Goal: Task Accomplishment & Management: Use online tool/utility

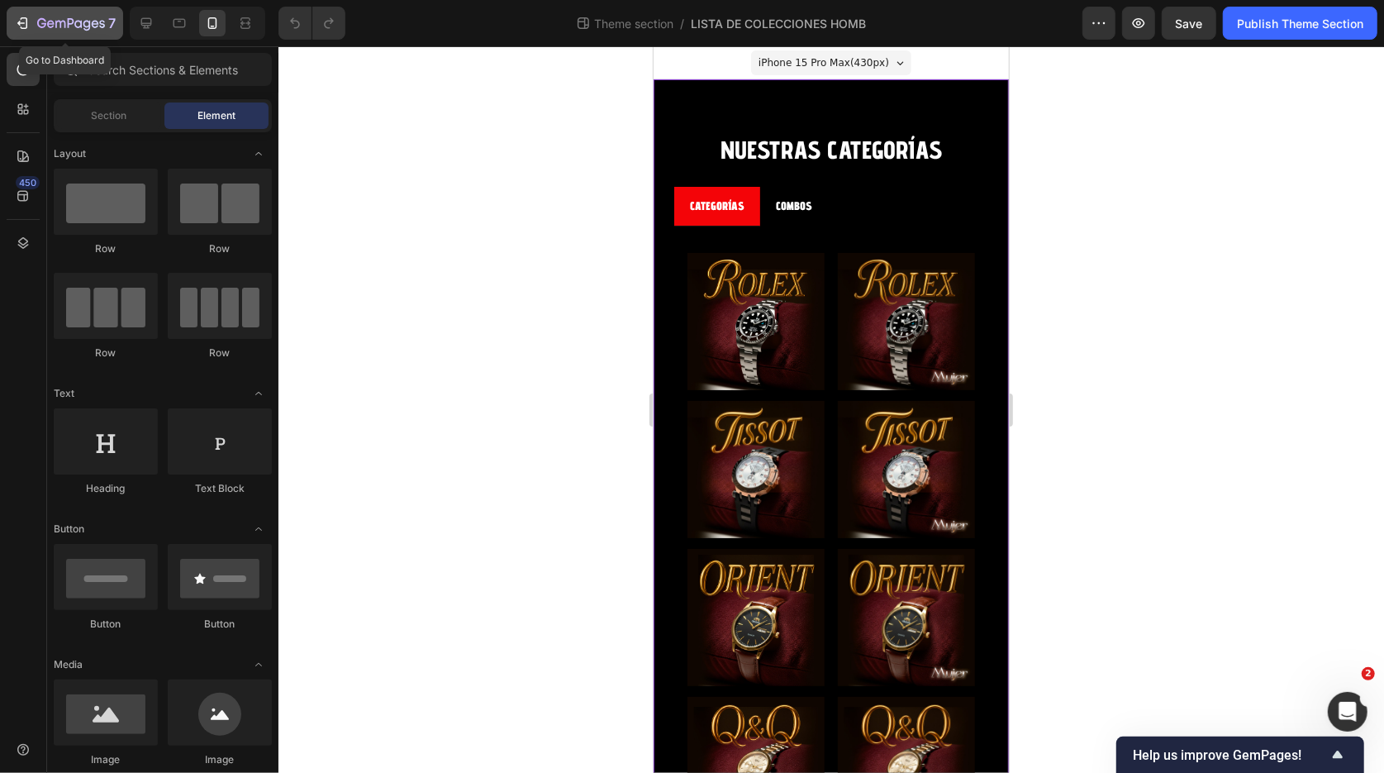
click at [42, 26] on icon "button" at bounding box center [41, 23] width 9 height 10
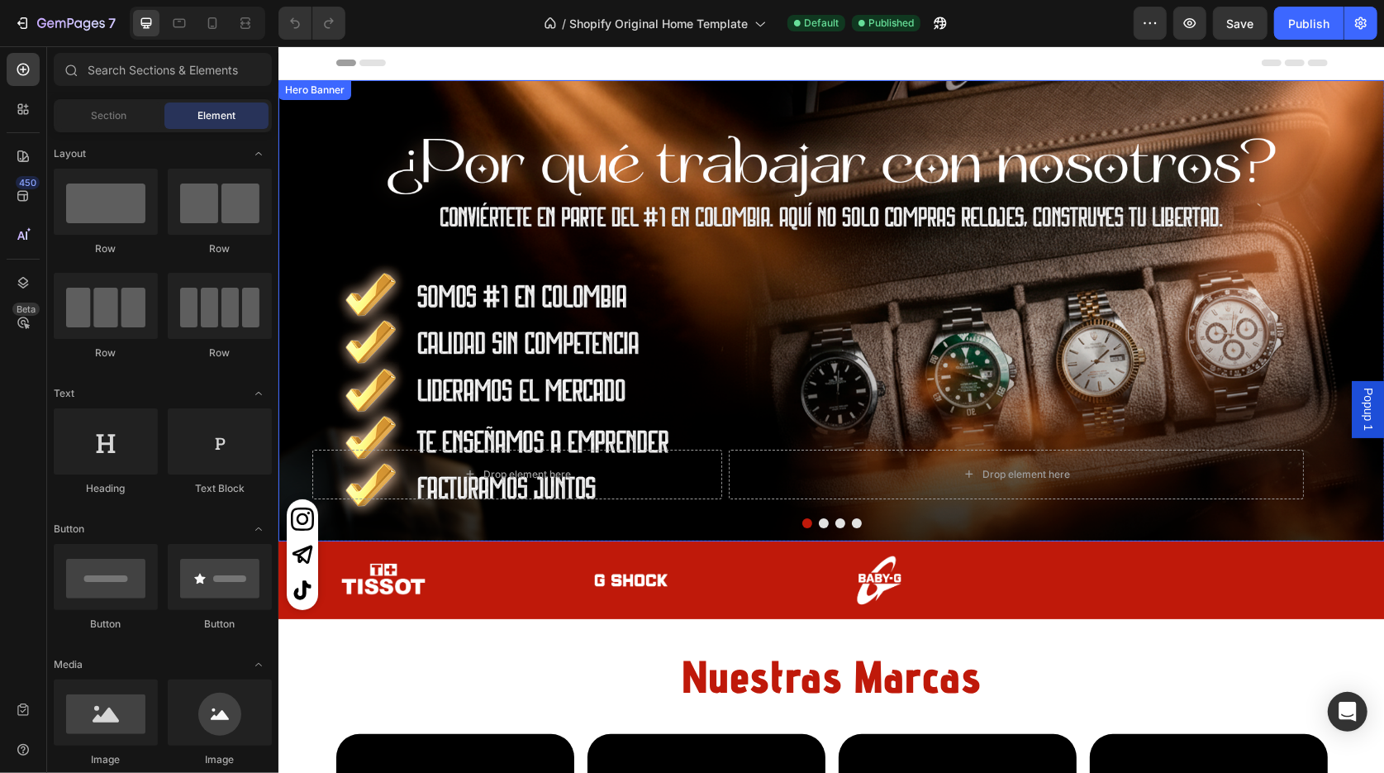
scroll to position [31, 0]
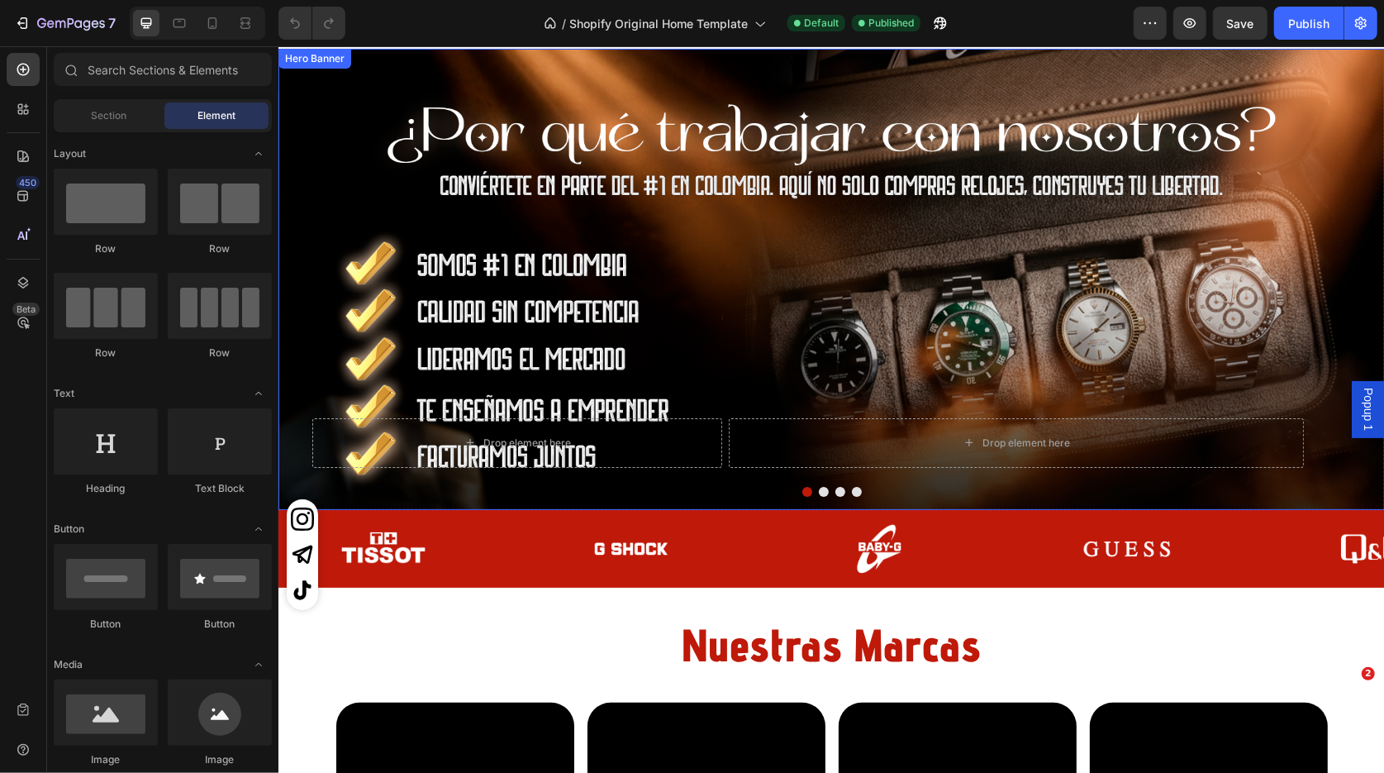
click at [737, 292] on div "Drop element here Drop element here Row" at bounding box center [831, 278] width 1107 height 377
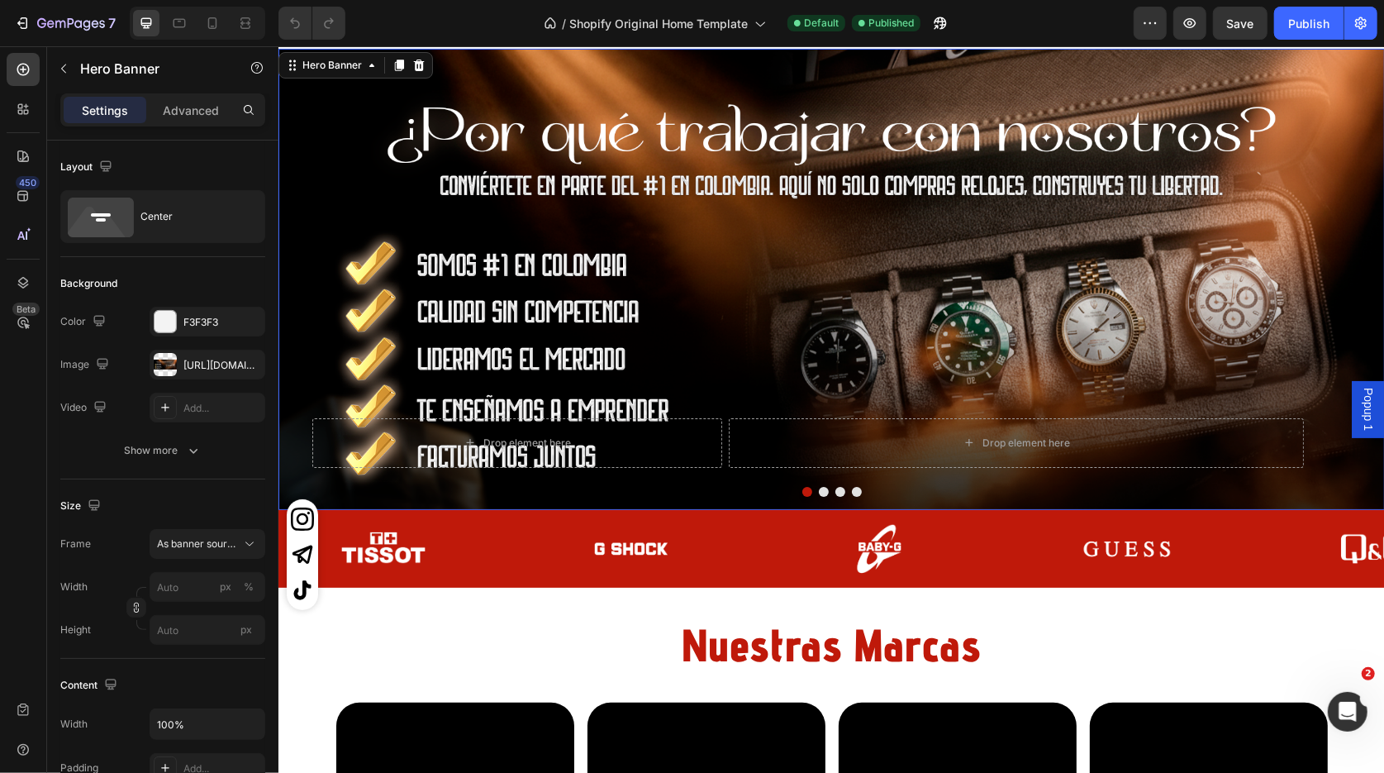
scroll to position [0, 0]
click at [347, 60] on div "Hero Banner" at bounding box center [331, 64] width 66 height 15
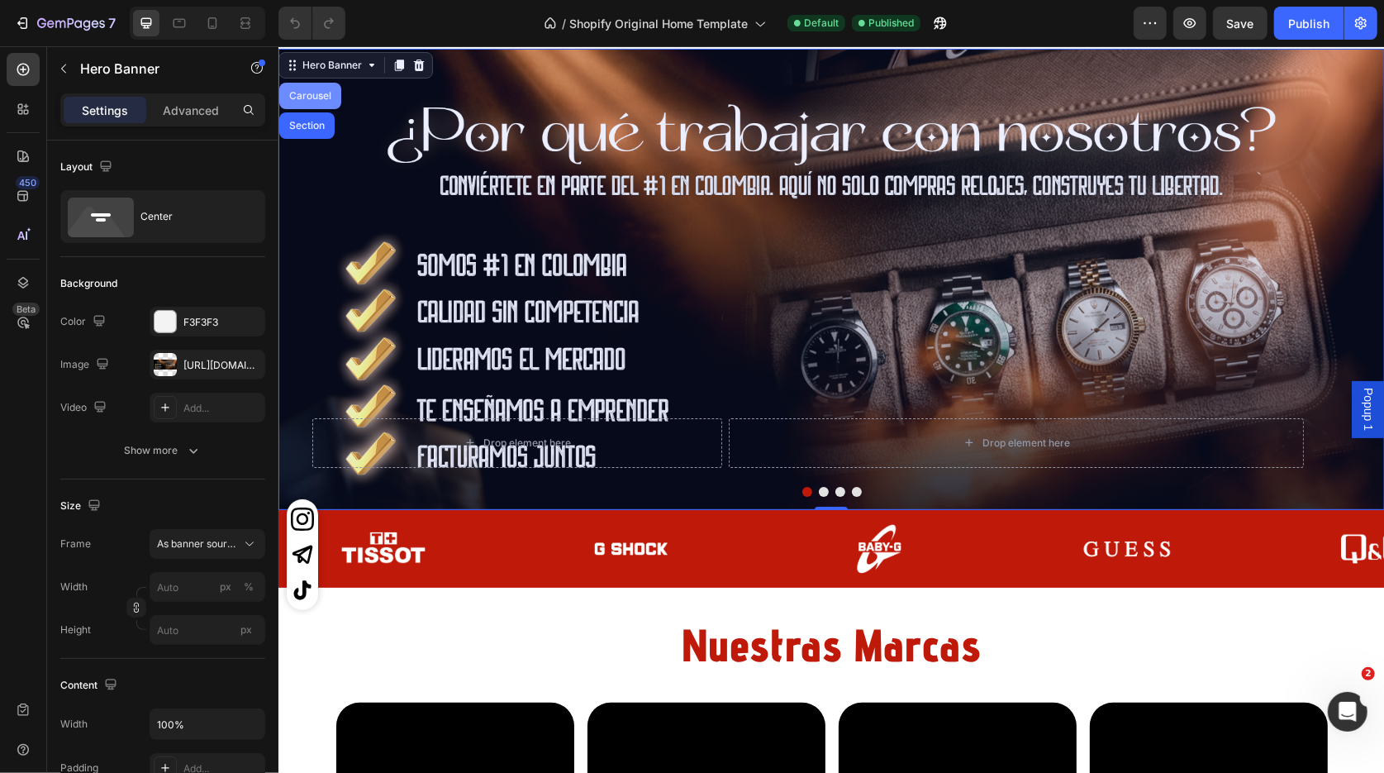
click at [318, 94] on div "Carousel" at bounding box center [309, 95] width 49 height 10
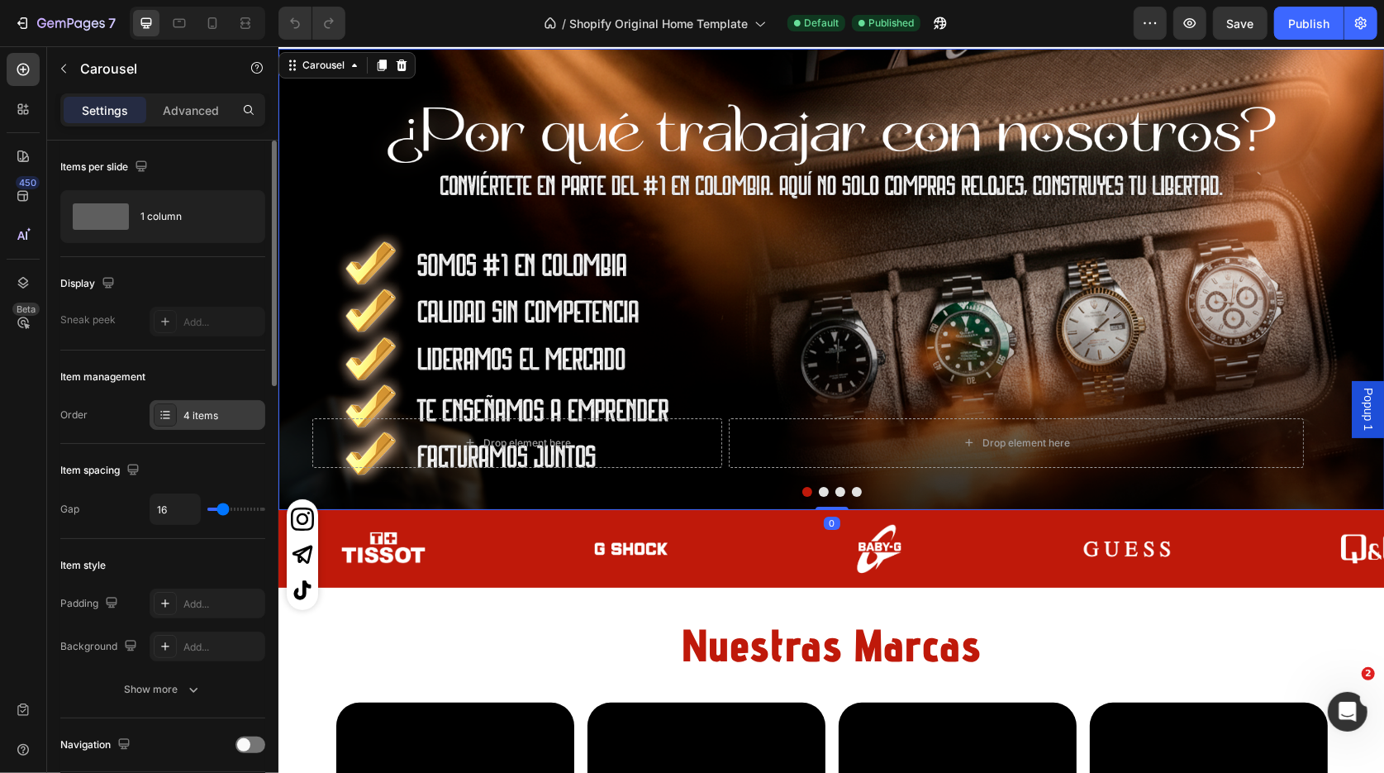
click at [207, 422] on div "4 items" at bounding box center [222, 415] width 78 height 15
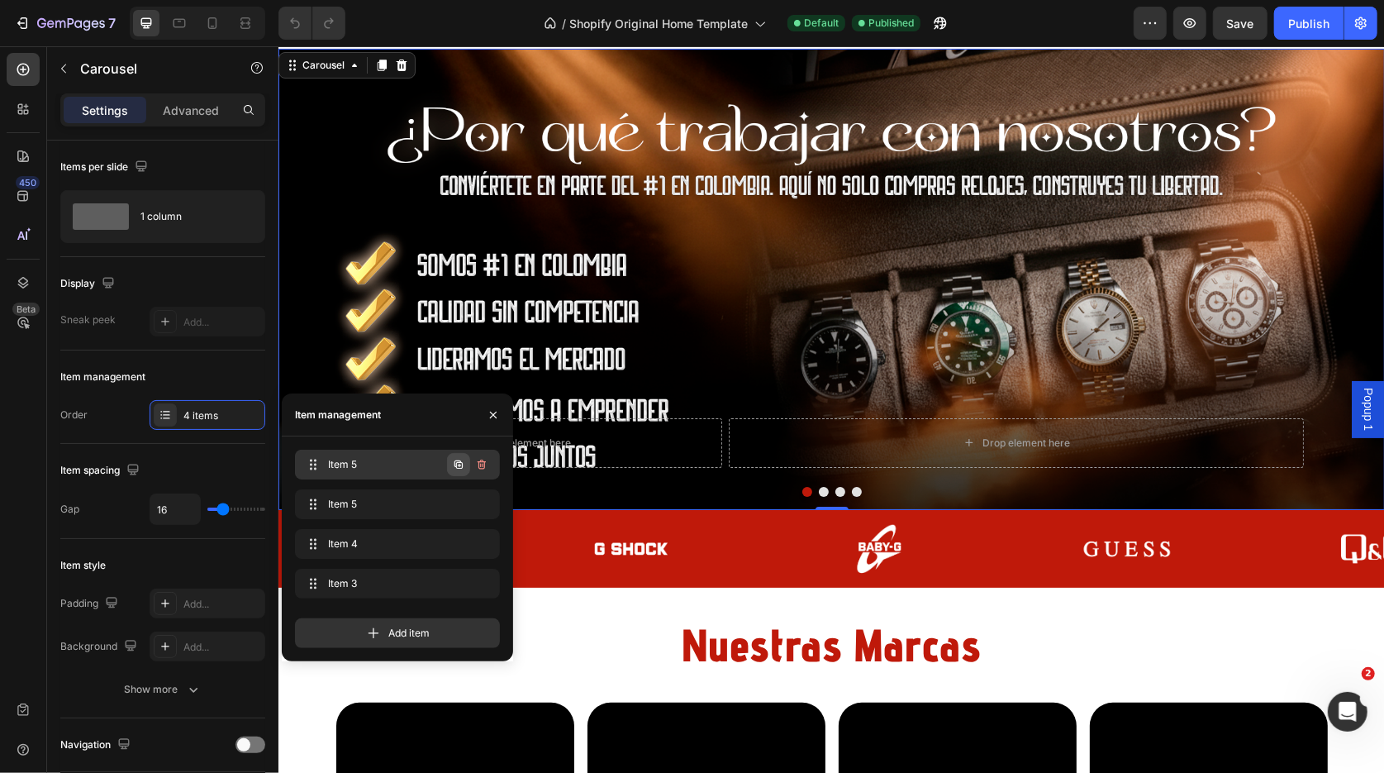
click at [461, 465] on icon "button" at bounding box center [458, 464] width 13 height 13
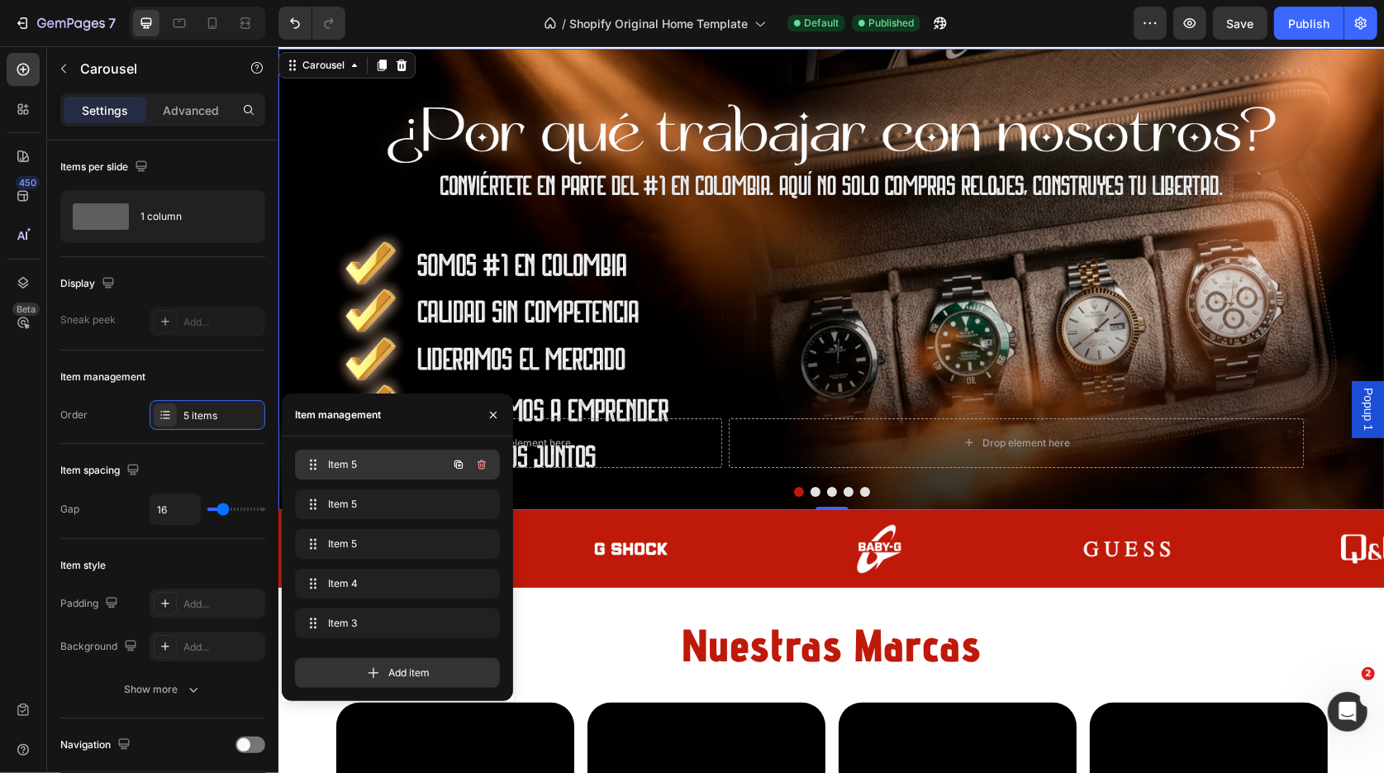
click at [366, 465] on span "Item 5" at bounding box center [374, 464] width 93 height 15
click at [674, 317] on div "Drop element here Drop element here Row" at bounding box center [831, 278] width 1107 height 377
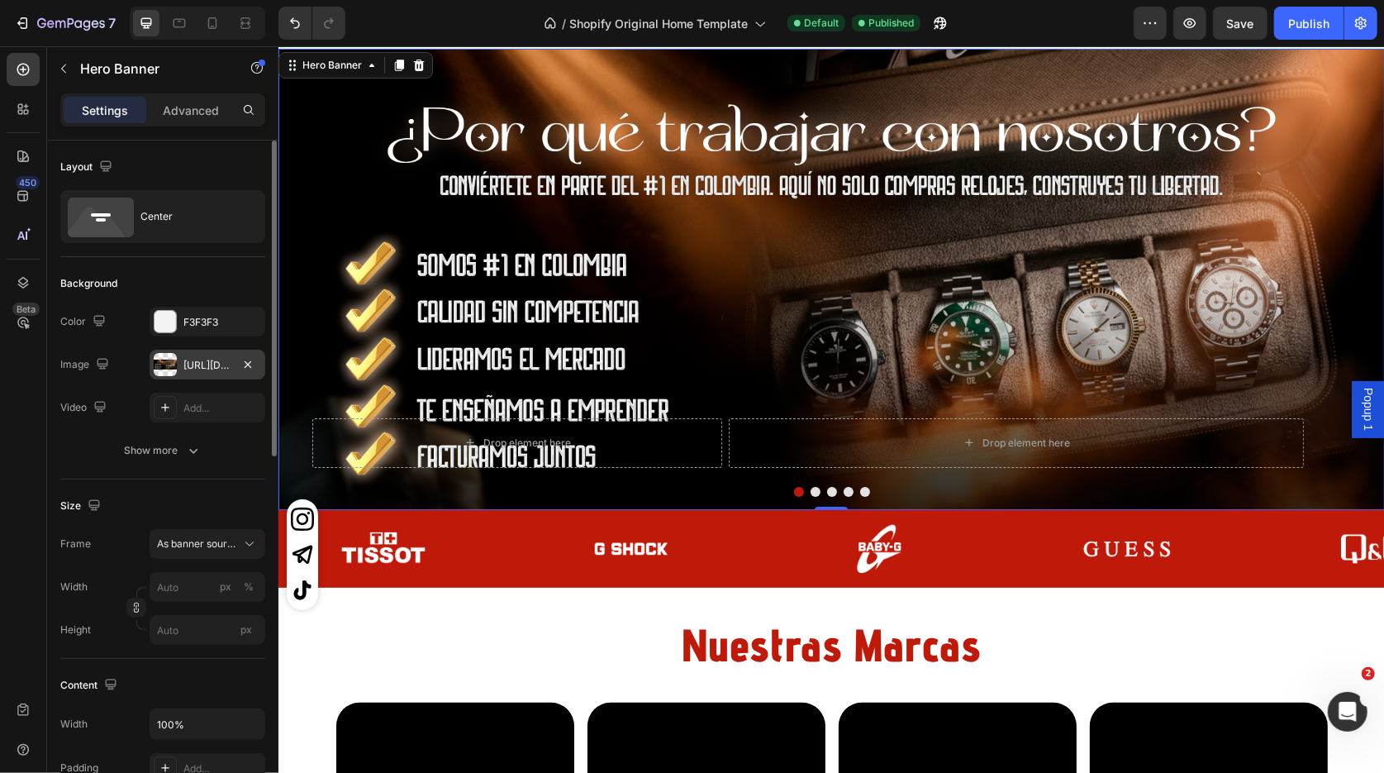
click at [193, 367] on div "[URL][DOMAIN_NAME]" at bounding box center [207, 365] width 48 height 15
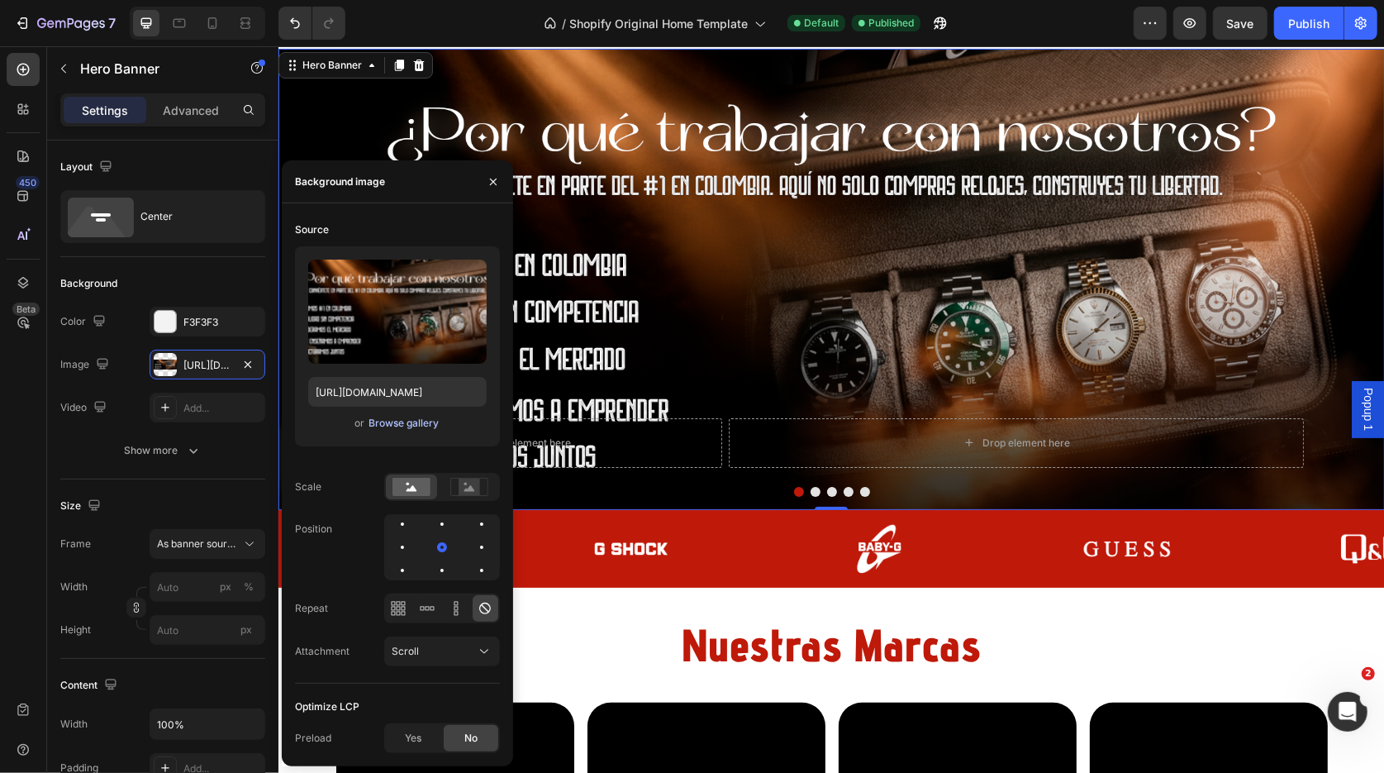
click at [394, 423] on div "Browse gallery" at bounding box center [404, 423] width 70 height 15
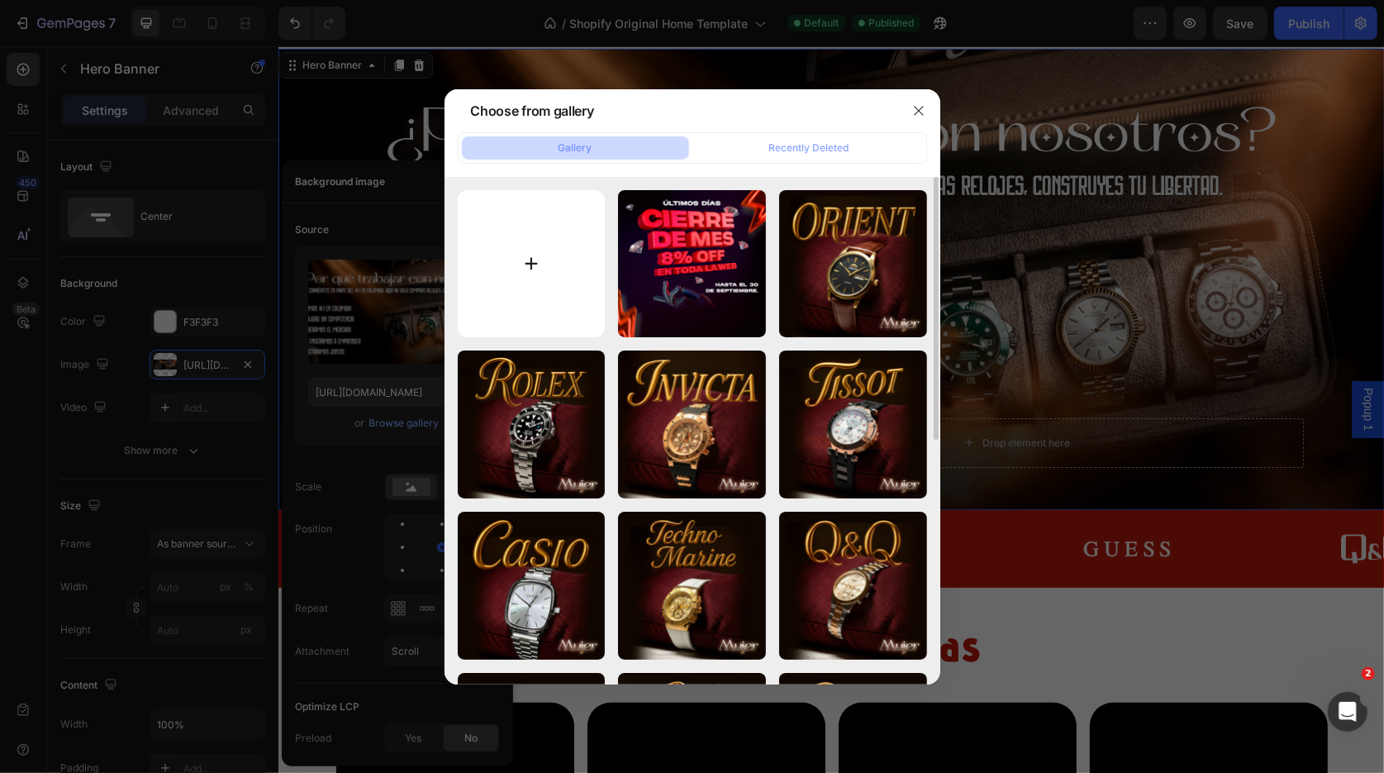
click at [578, 245] on input "file" at bounding box center [532, 264] width 148 height 148
type input "C:\fakepath\nueva-merca-pc.jpg"
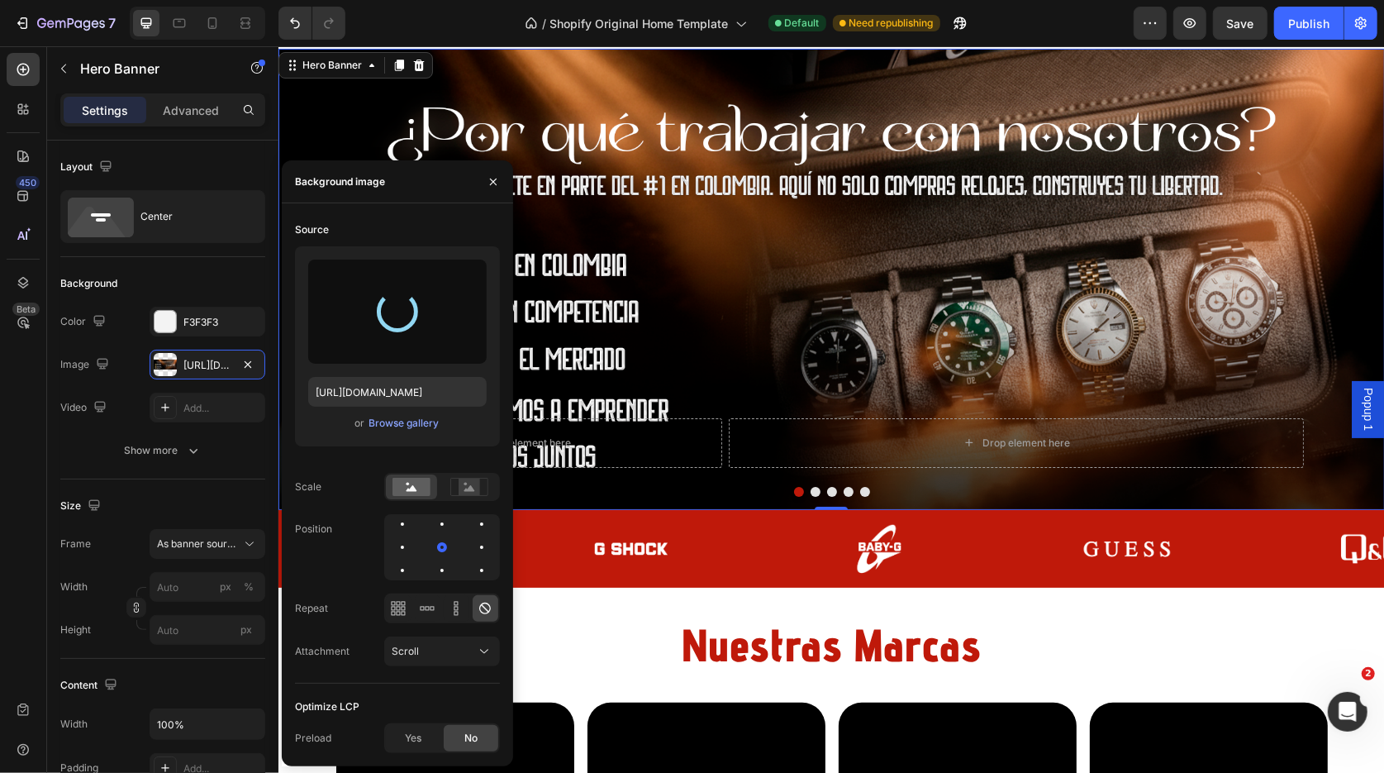
type input "[URL][DOMAIN_NAME]"
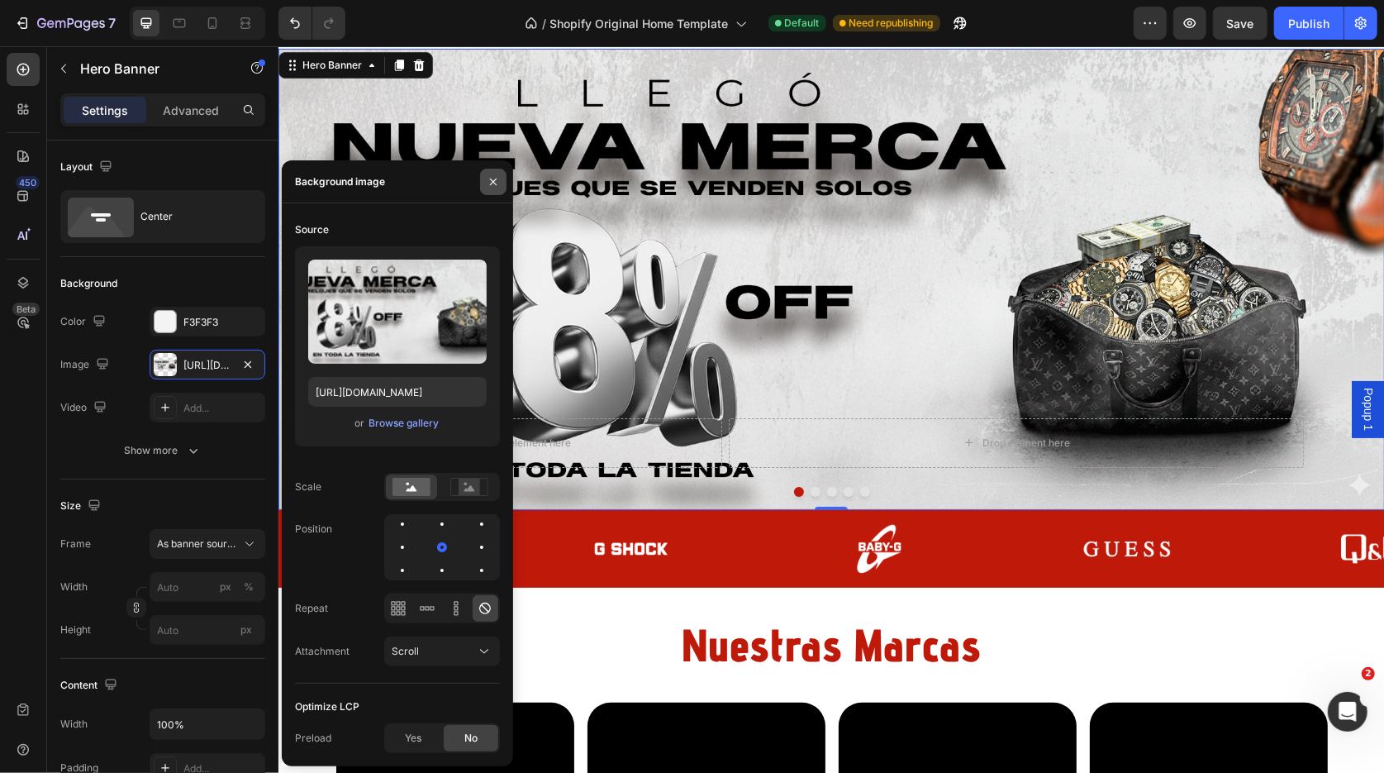
click at [500, 172] on button "button" at bounding box center [493, 182] width 26 height 26
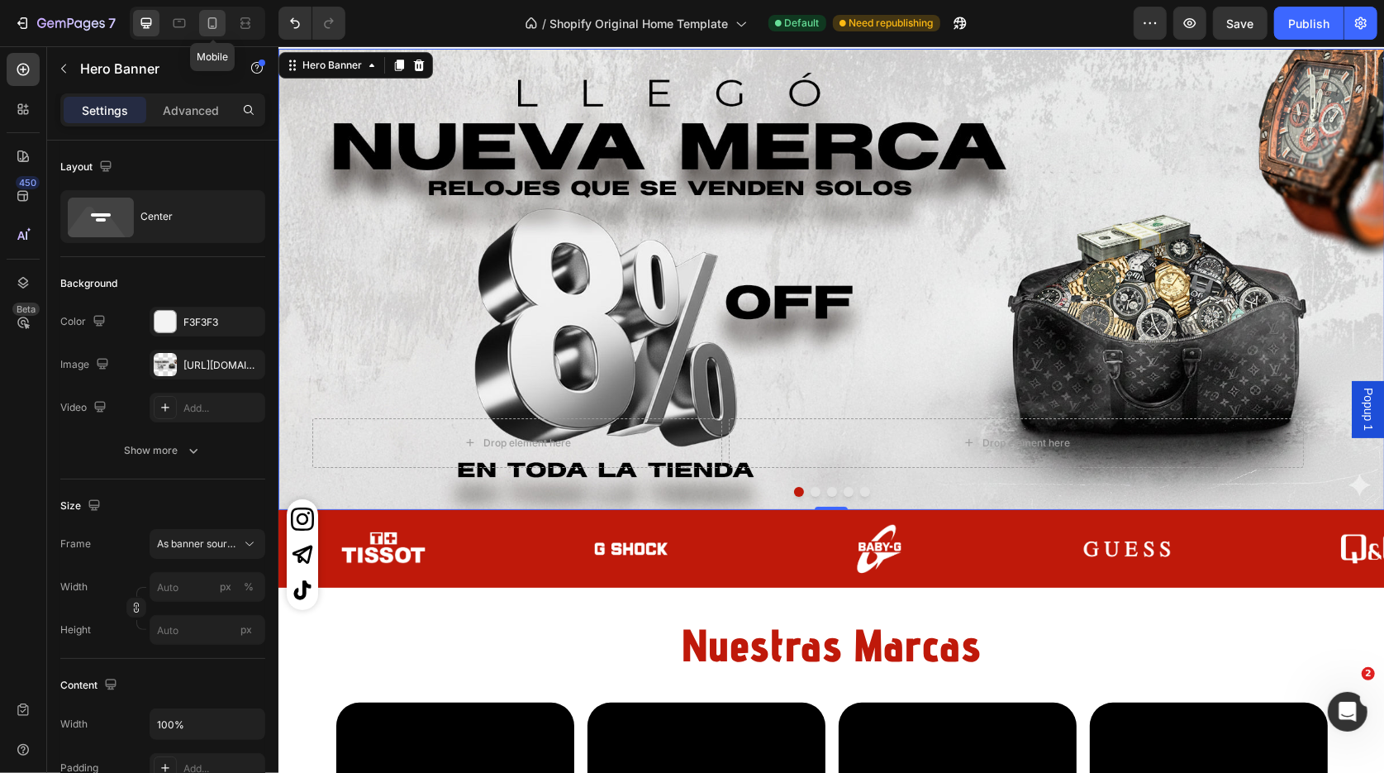
click at [213, 24] on icon at bounding box center [212, 23] width 17 height 17
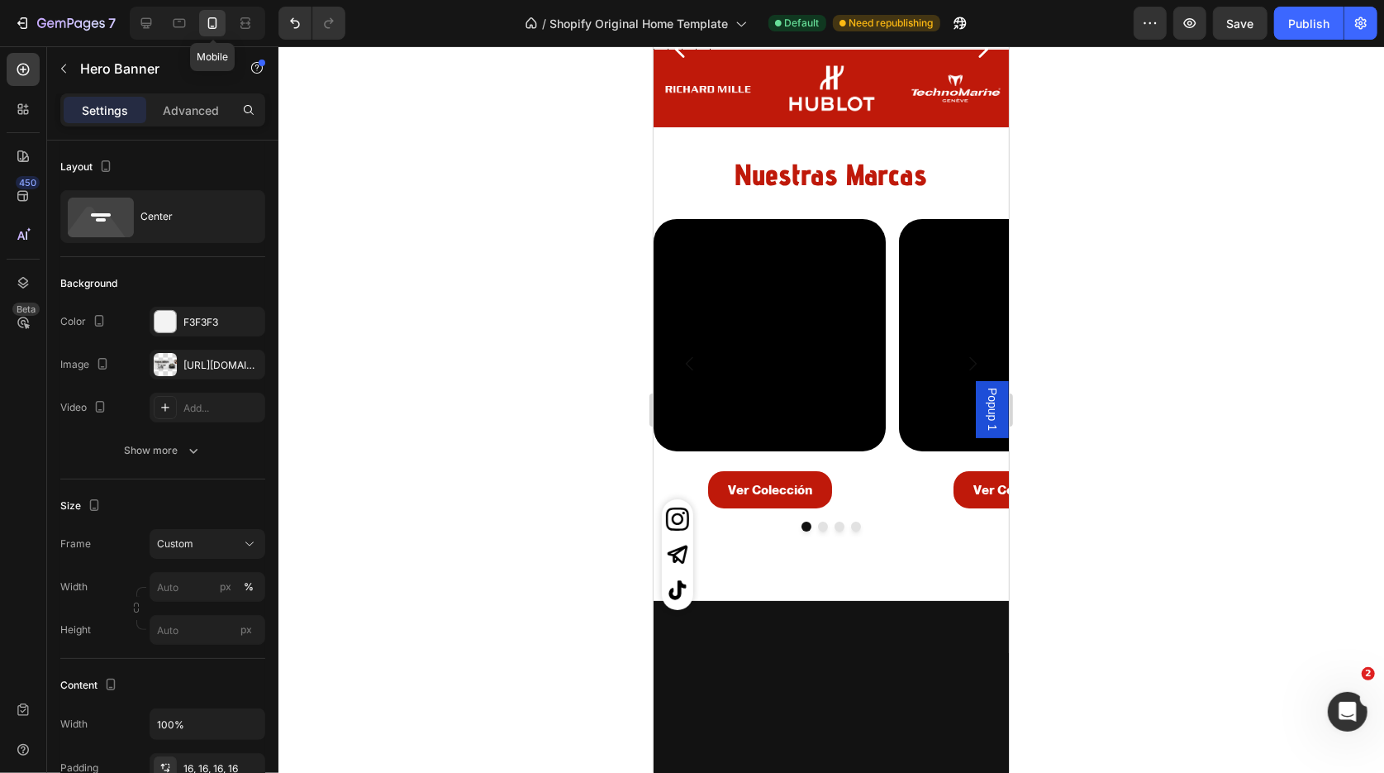
type input "100"
type input "500"
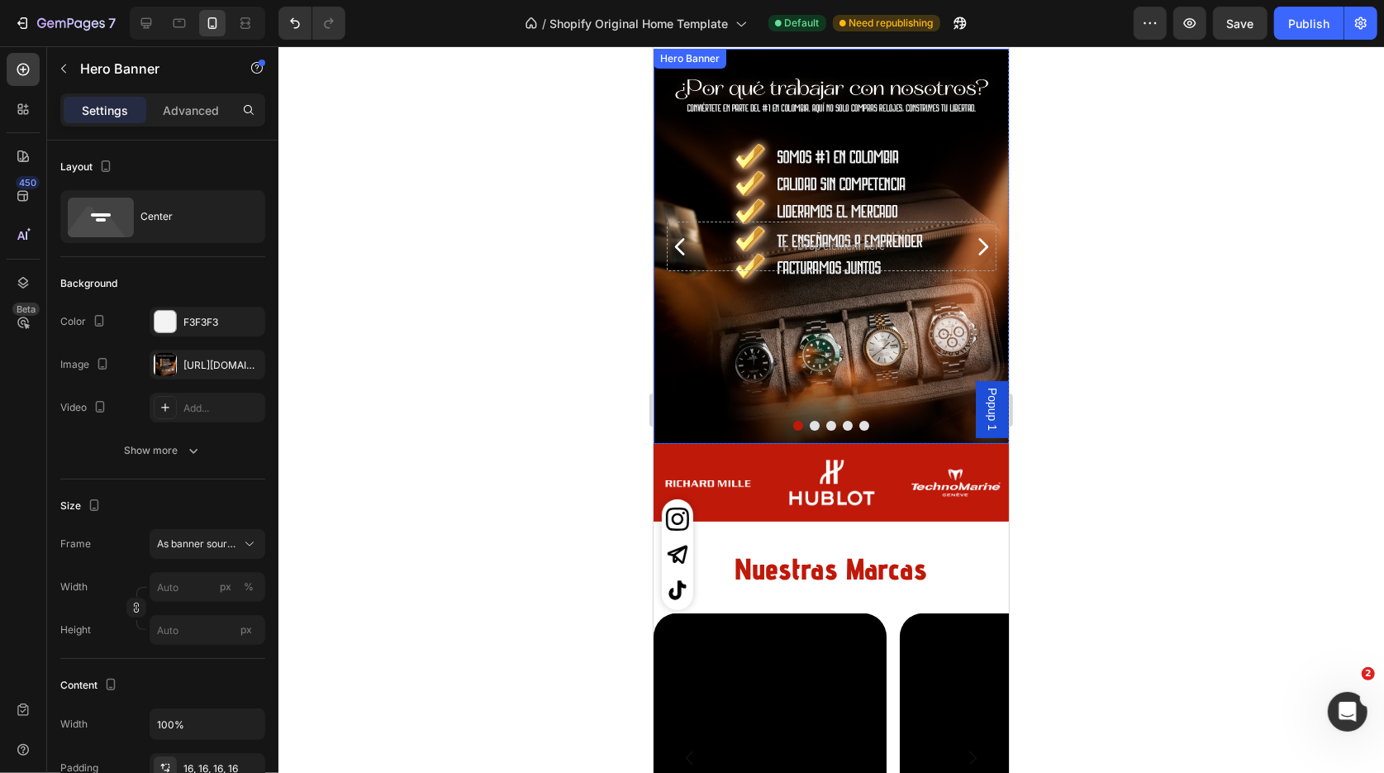
drag, startPoint x: 798, startPoint y: 187, endPoint x: 1227, endPoint y: 210, distance: 429.6
click at [798, 187] on div "Background Image" at bounding box center [831, 245] width 356 height 395
click at [574, 164] on div at bounding box center [832, 409] width 1106 height 727
click at [755, 170] on div "Background Image" at bounding box center [831, 245] width 356 height 395
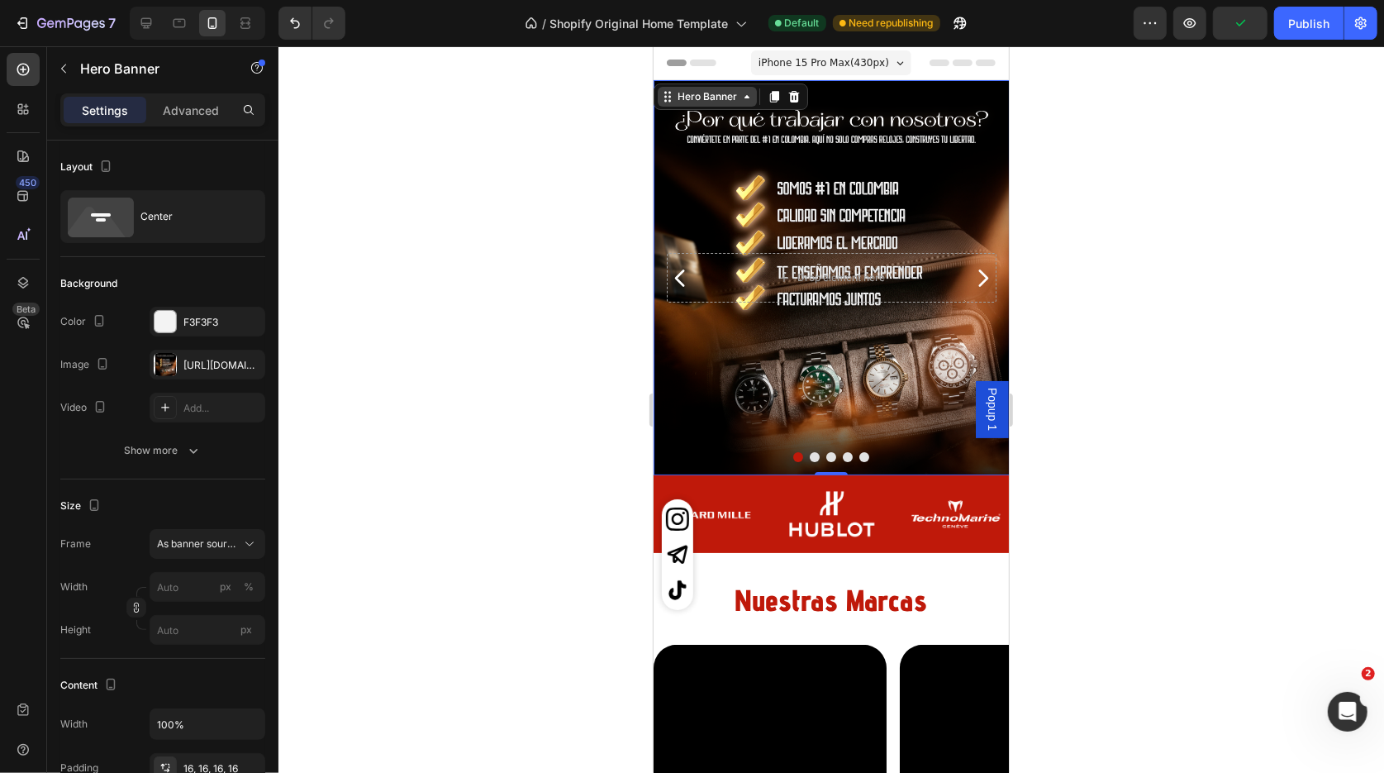
click at [701, 99] on div "Hero Banner" at bounding box center [707, 95] width 66 height 15
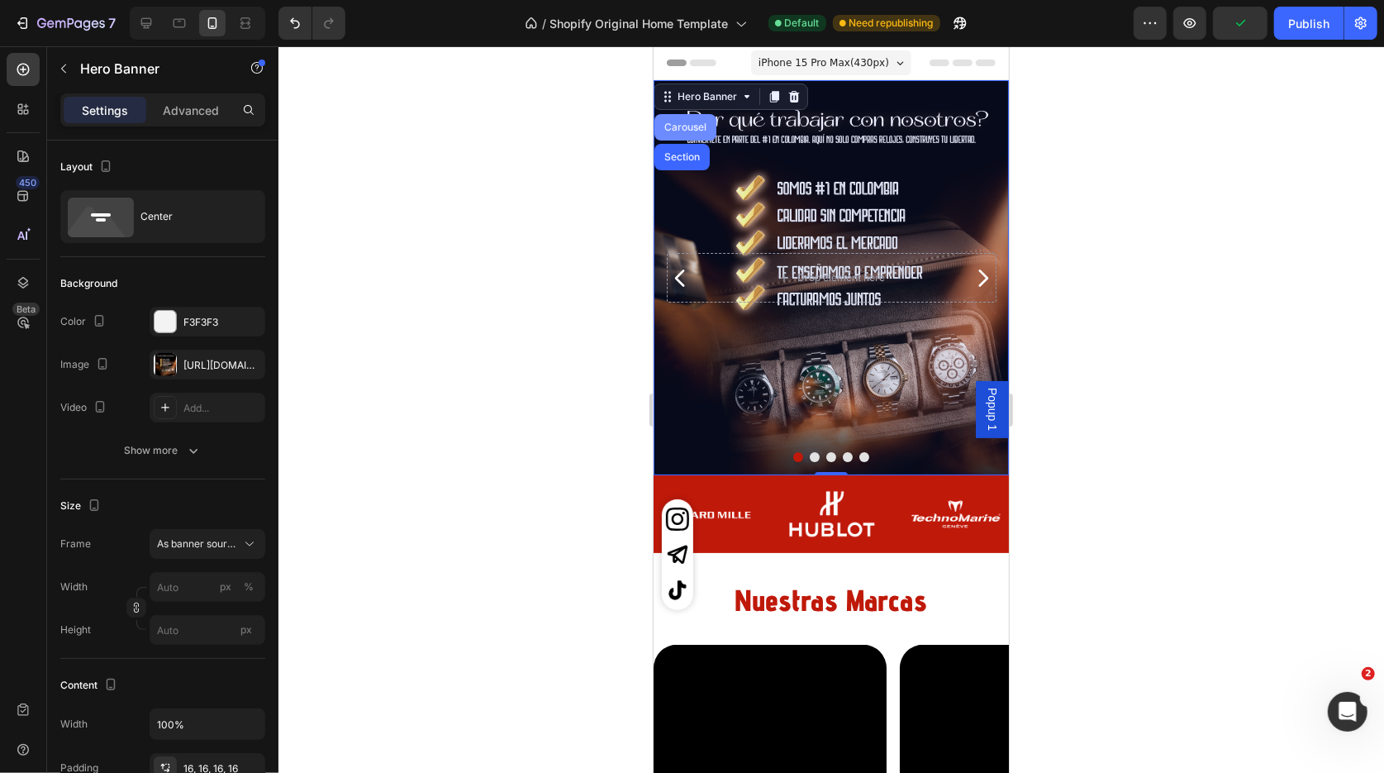
click at [688, 130] on div "Carousel" at bounding box center [684, 127] width 49 height 10
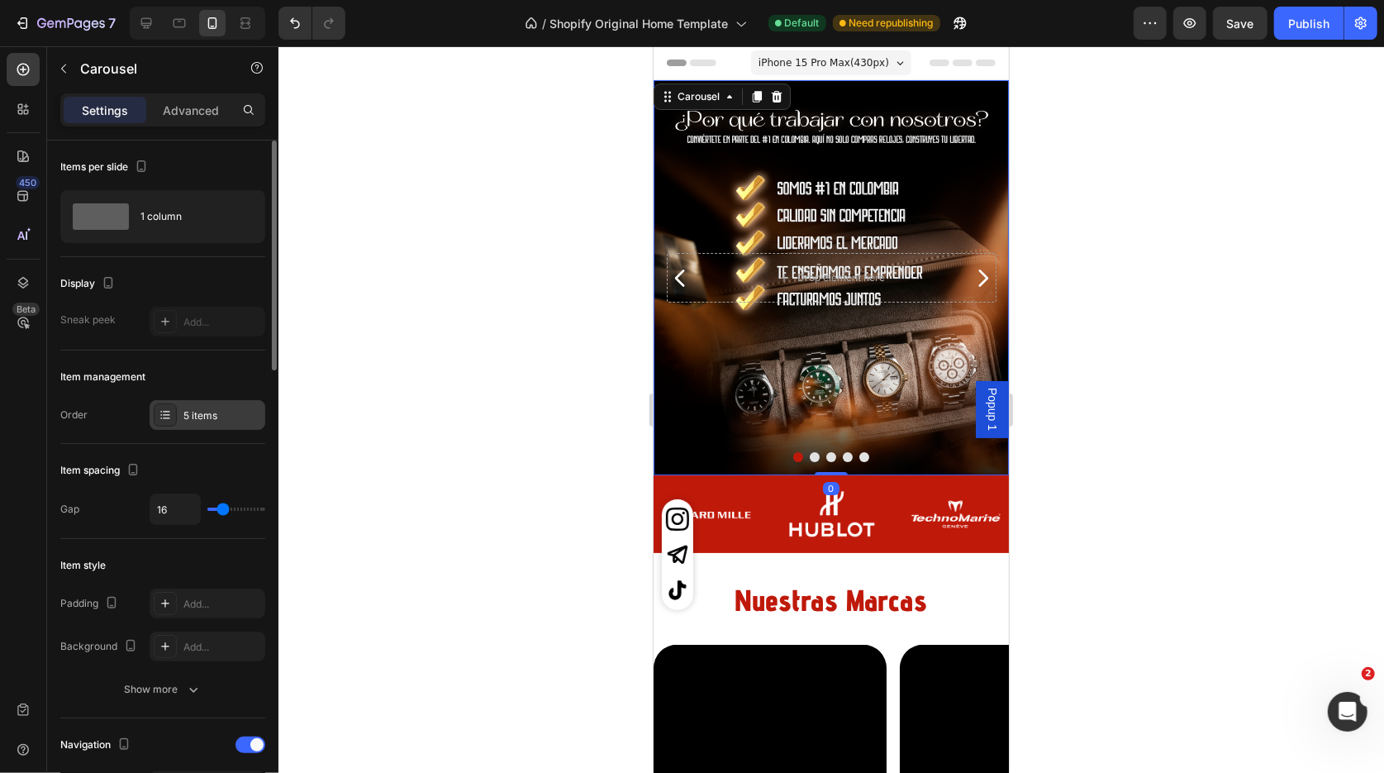
click at [210, 422] on div "5 items" at bounding box center [222, 415] width 78 height 15
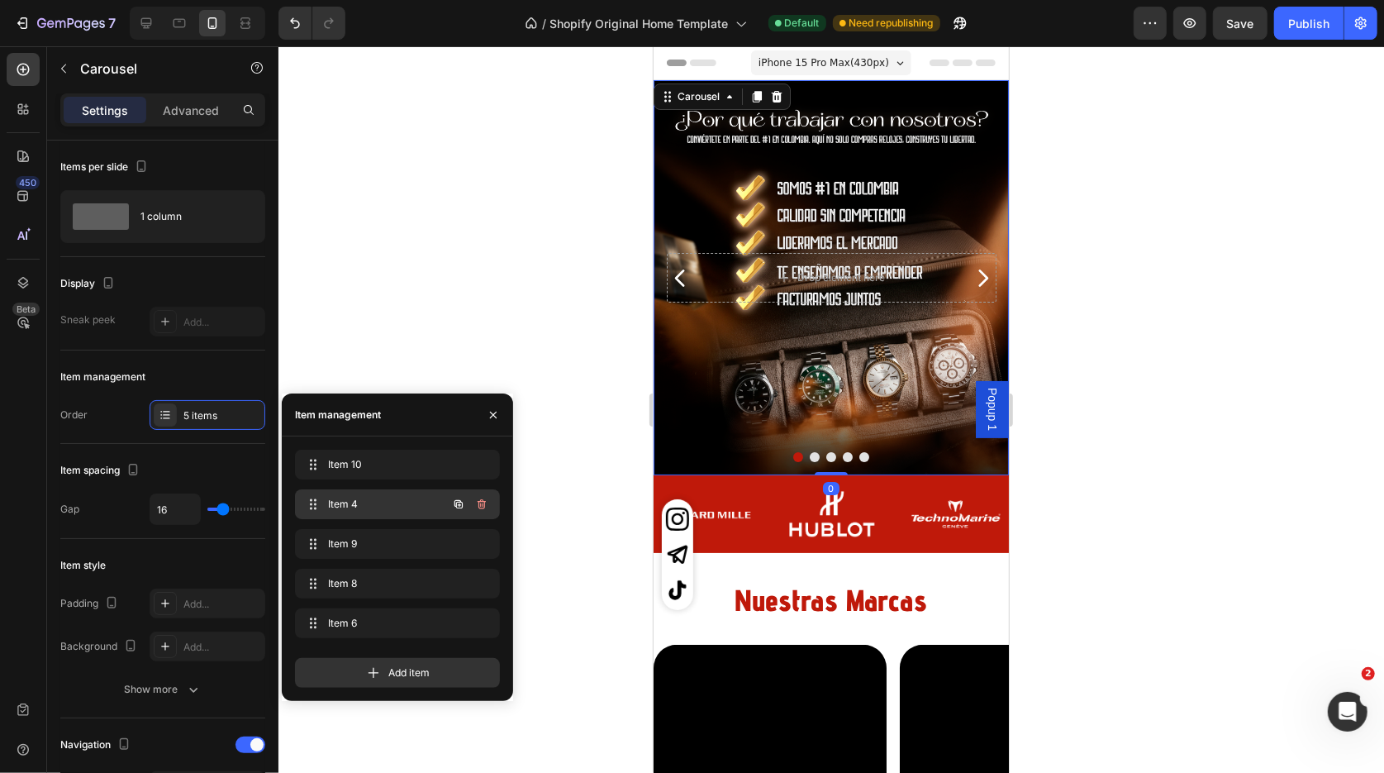
click at [359, 506] on span "Item 4" at bounding box center [374, 504] width 93 height 15
click at [359, 545] on span "Item 9" at bounding box center [374, 543] width 93 height 15
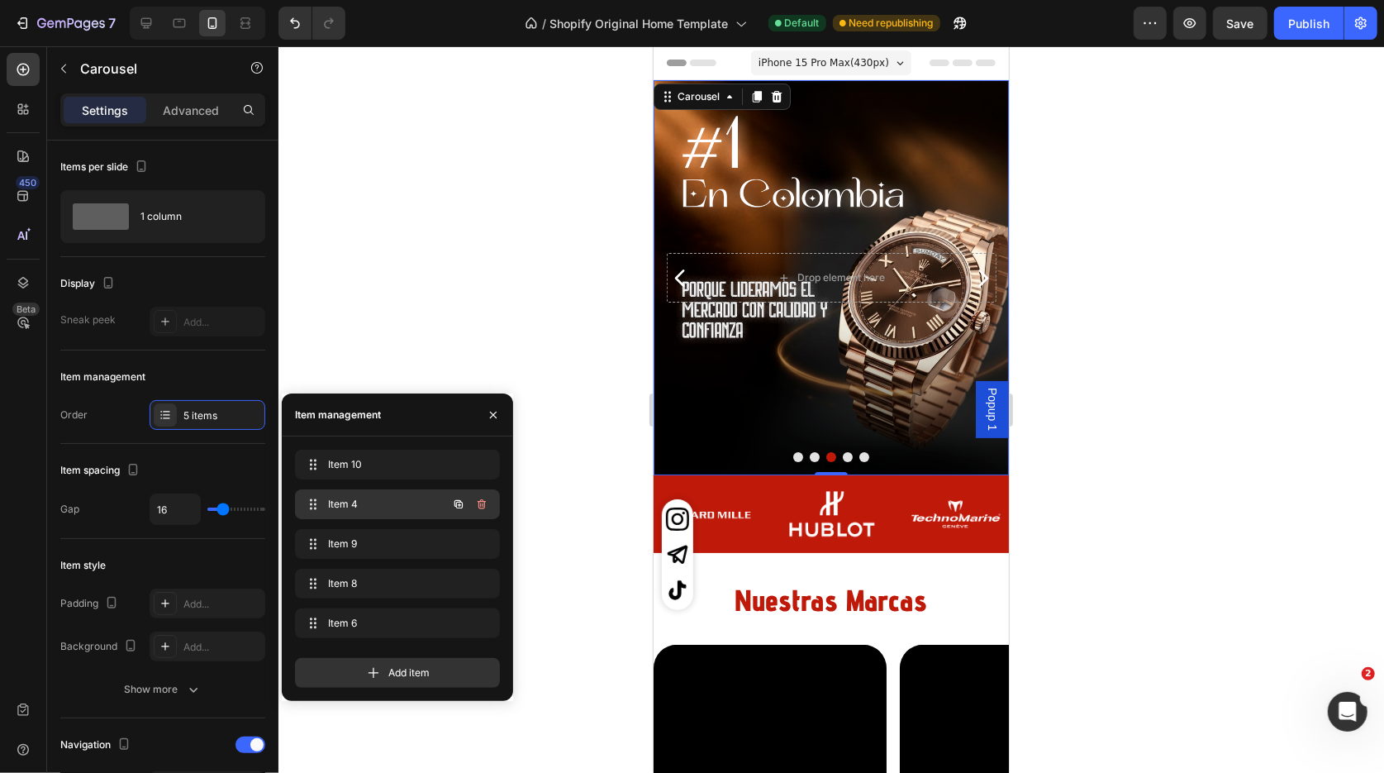
click at [375, 511] on span "Item 4" at bounding box center [374, 504] width 93 height 15
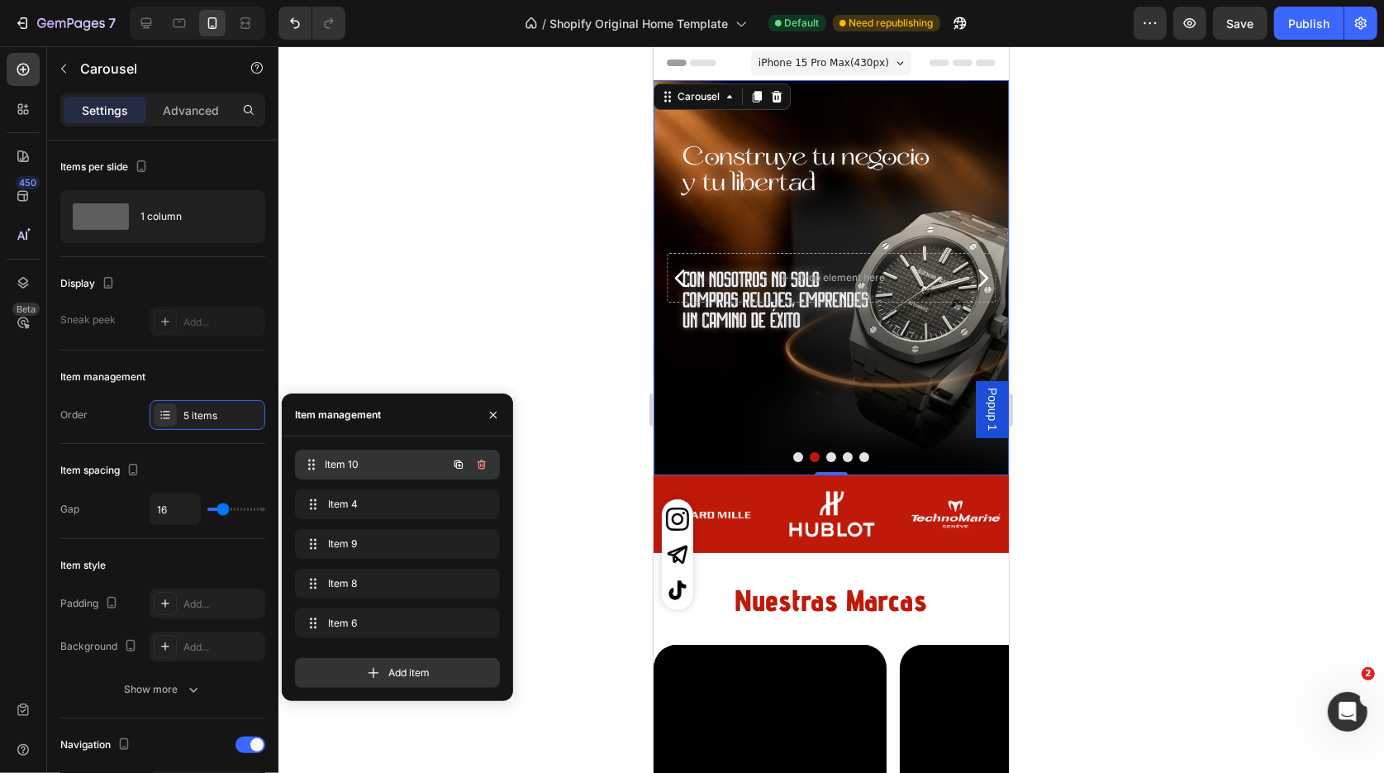
click at [367, 474] on div "Item 10 Item 10" at bounding box center [374, 464] width 145 height 23
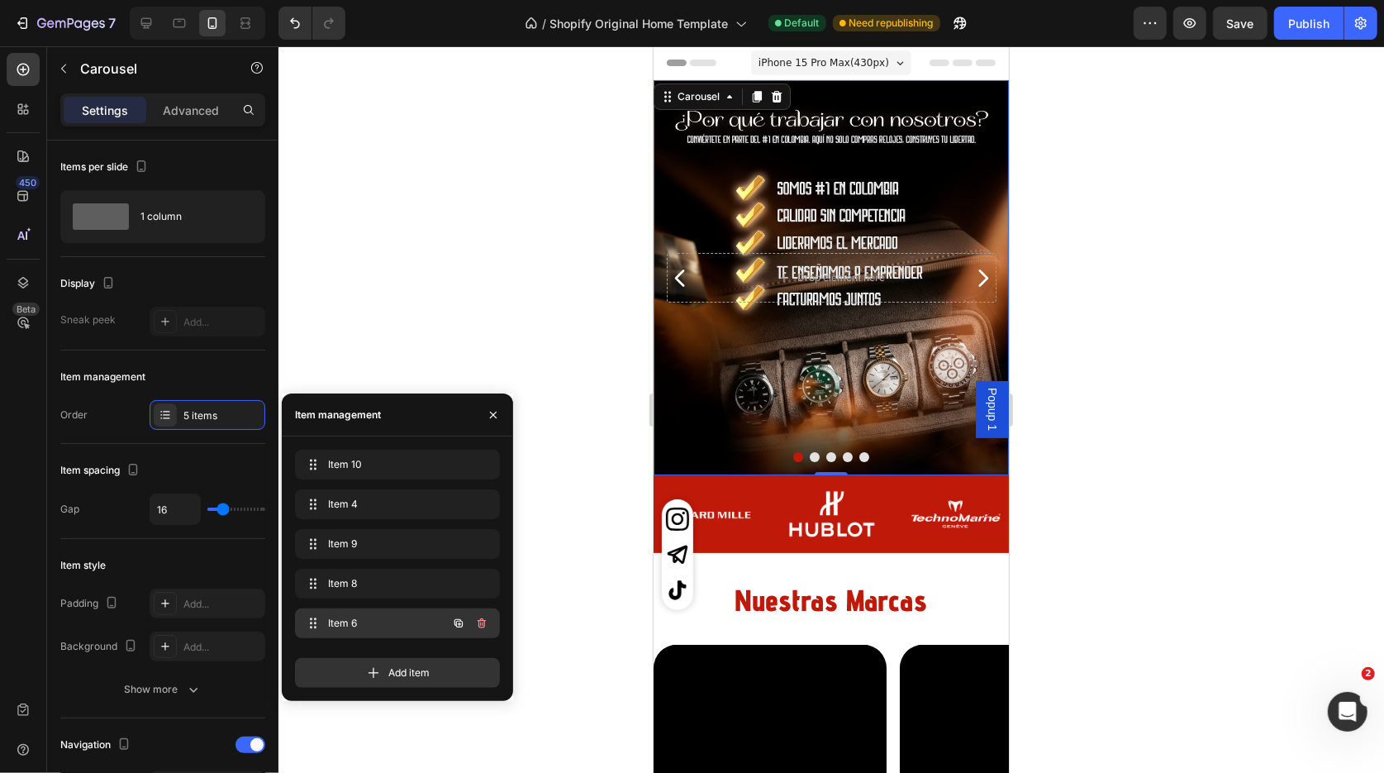
click at [363, 619] on span "Item 6" at bounding box center [374, 623] width 93 height 15
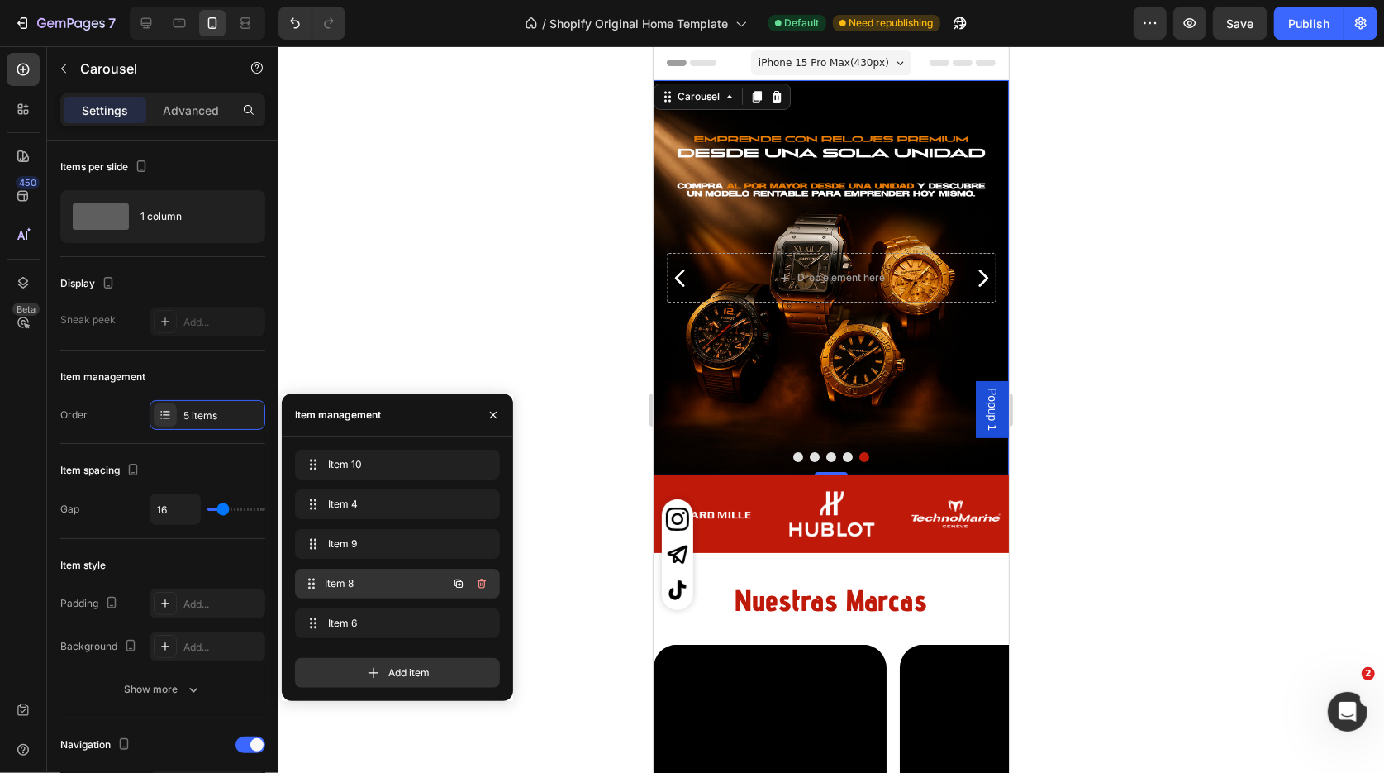
click at [362, 584] on span "Item 8" at bounding box center [386, 583] width 122 height 15
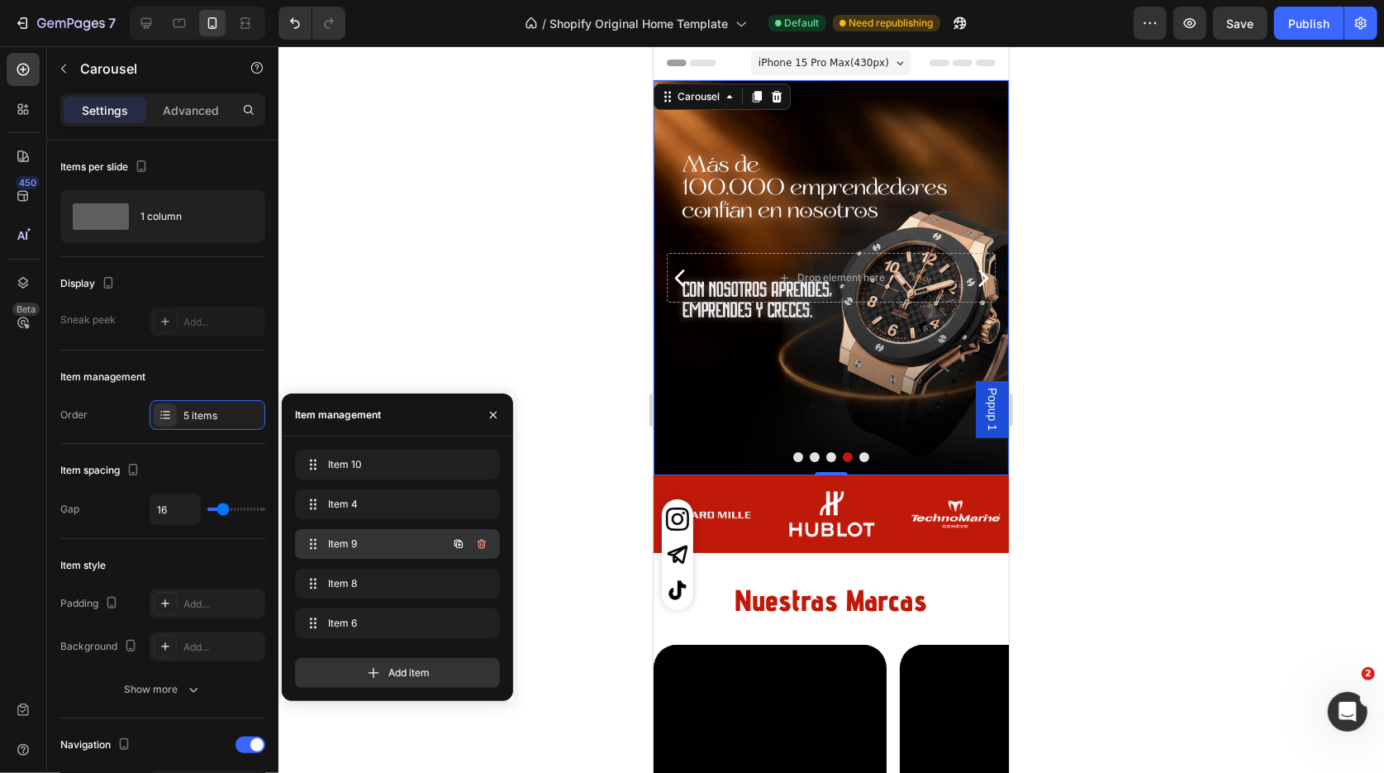
click at [367, 549] on span "Item 9" at bounding box center [374, 543] width 93 height 15
click at [367, 549] on span "Item 9" at bounding box center [386, 543] width 122 height 15
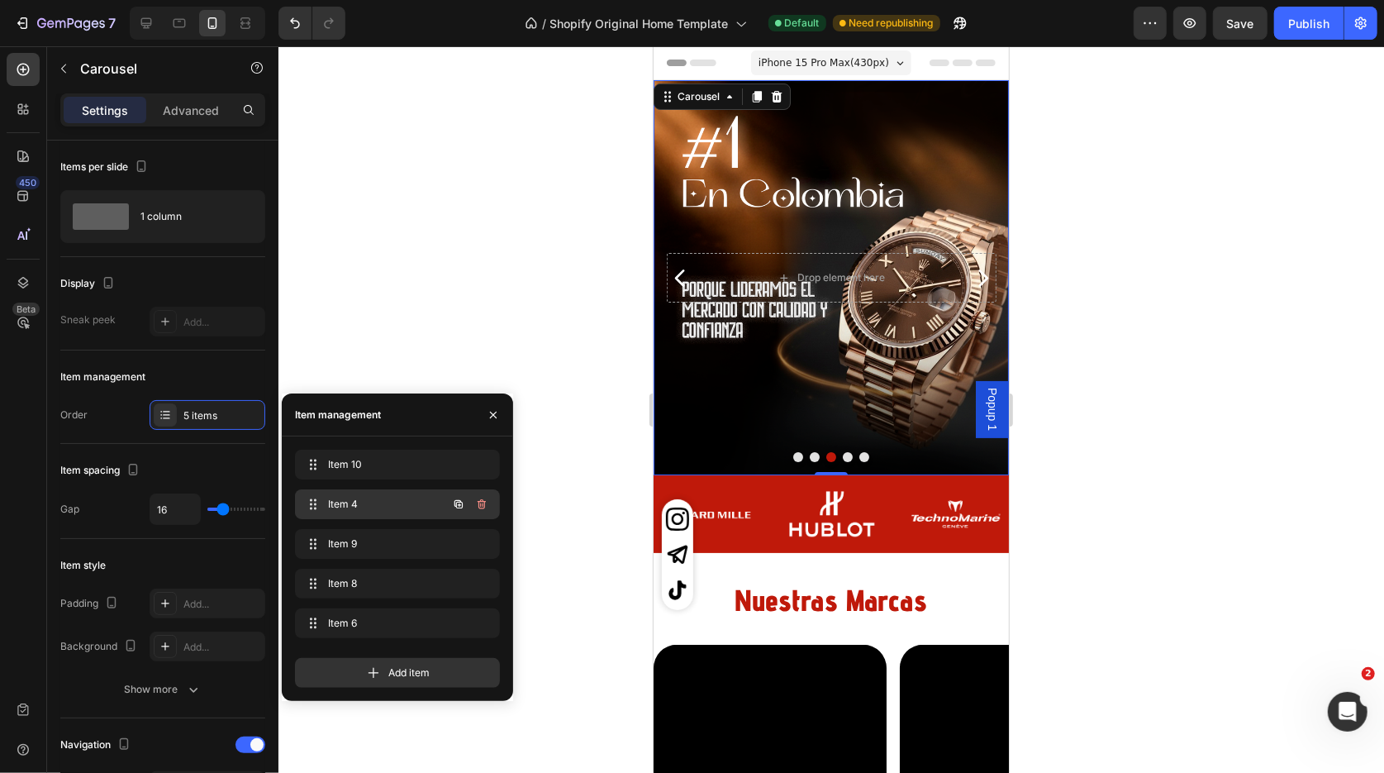
click at [372, 510] on span "Item 4" at bounding box center [374, 504] width 93 height 15
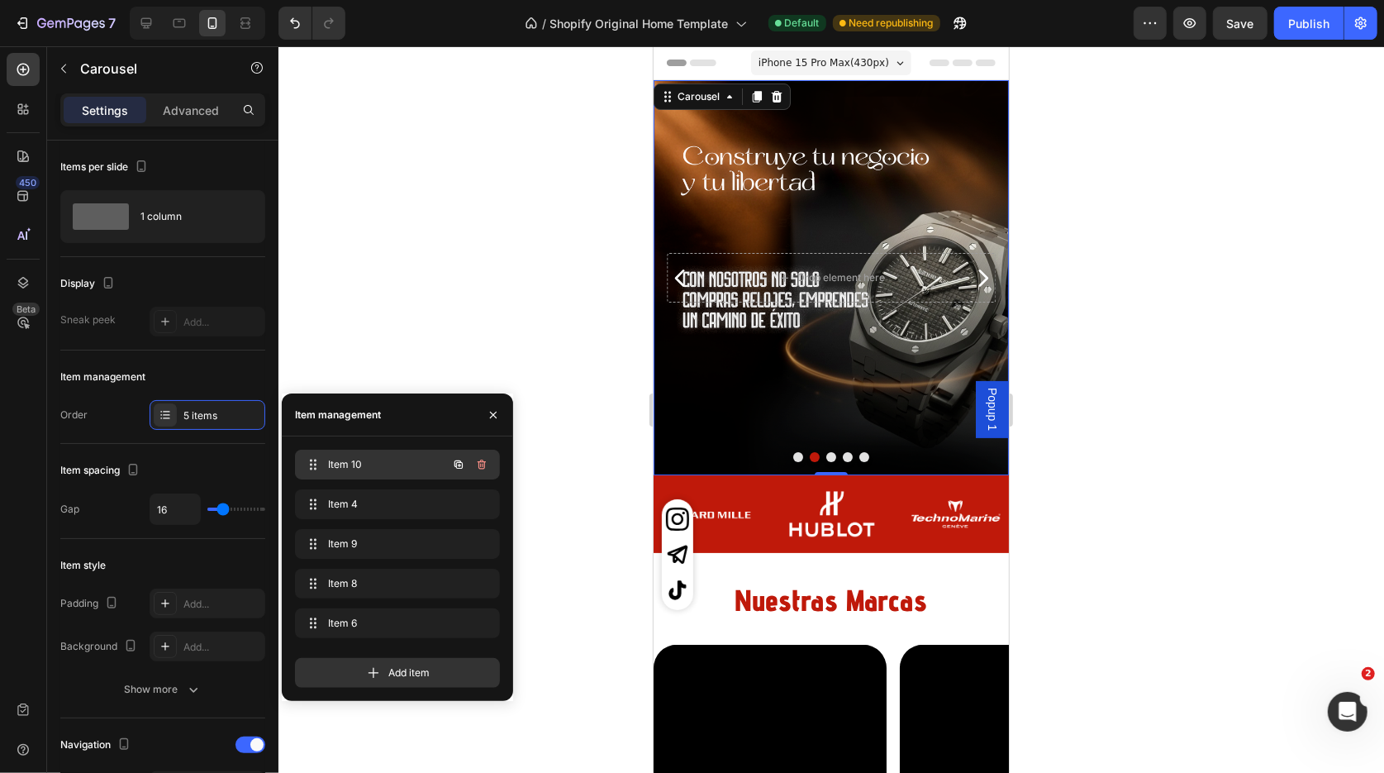
click at [374, 469] on span "Item 10" at bounding box center [374, 464] width 93 height 15
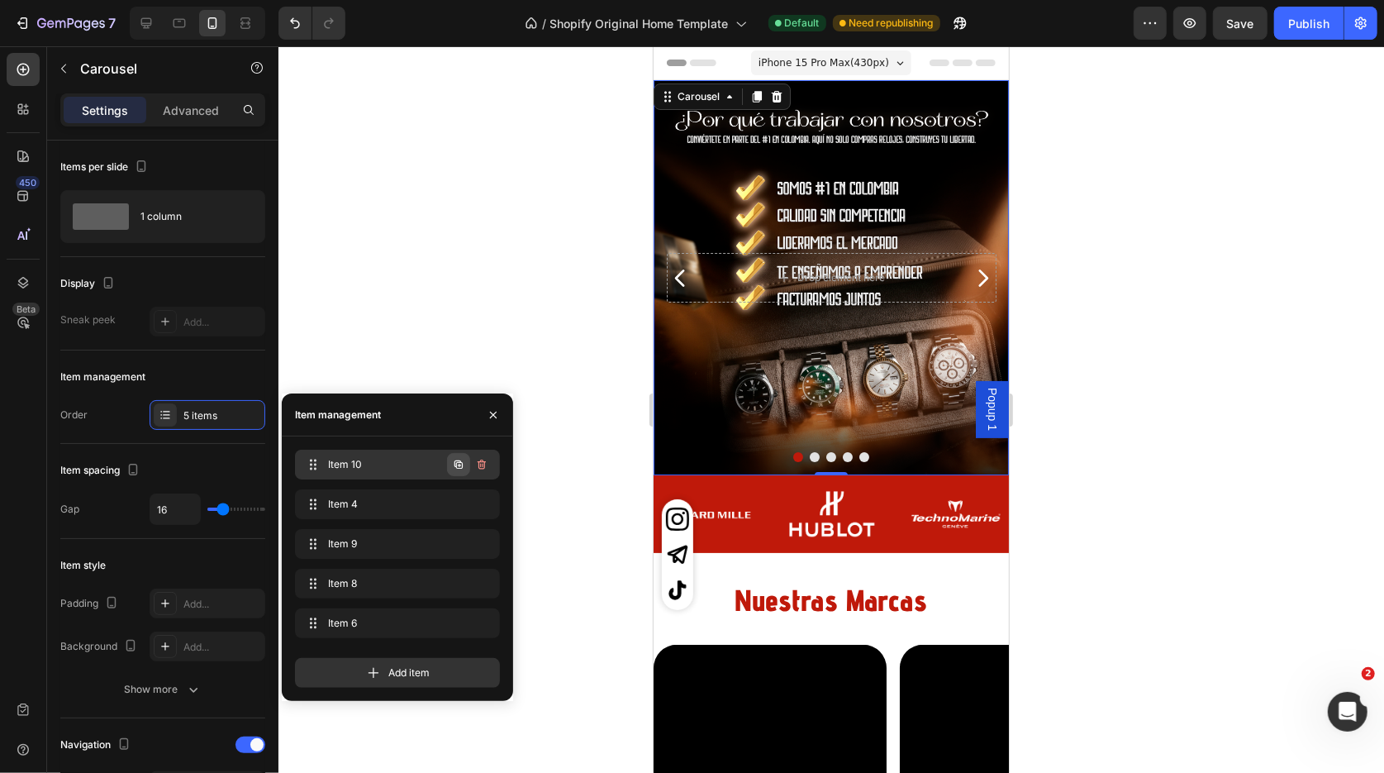
click at [462, 459] on icon "button" at bounding box center [458, 464] width 13 height 13
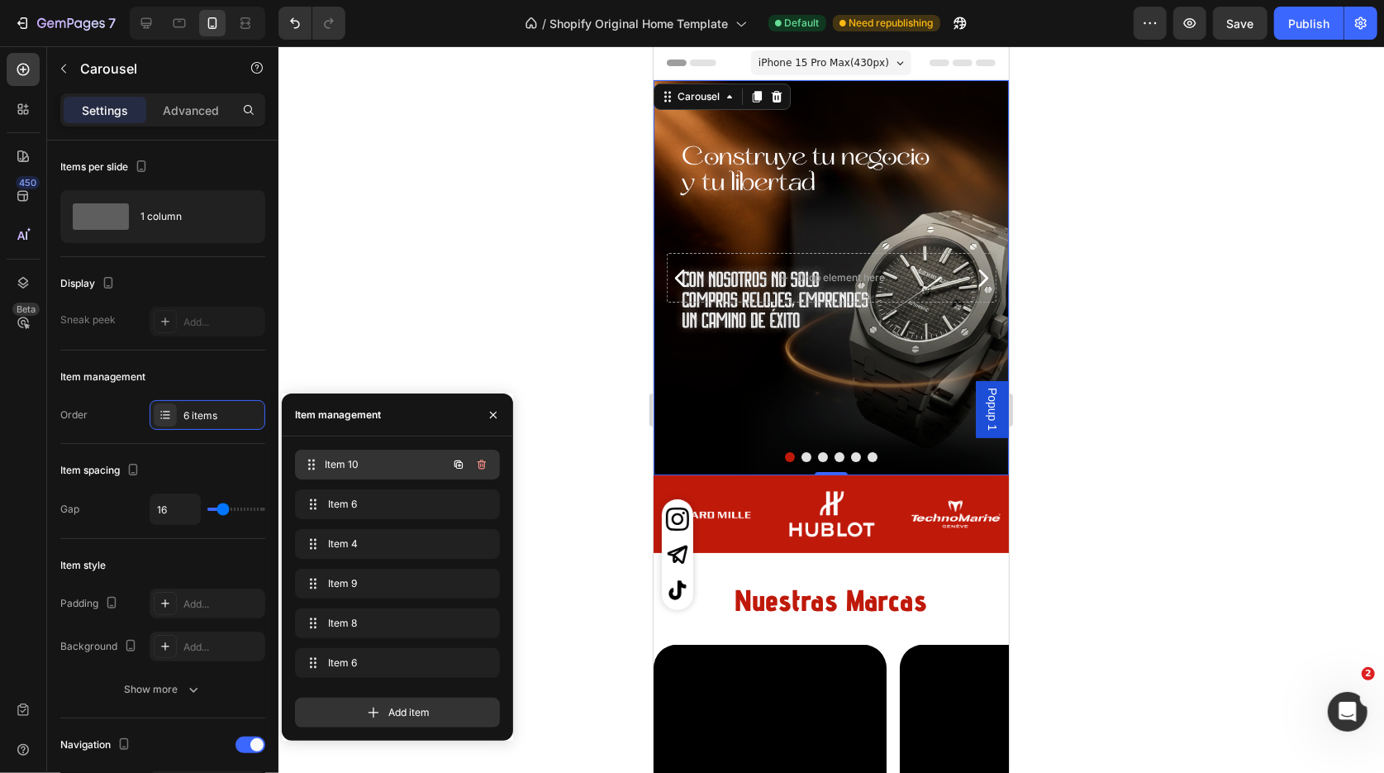
click at [414, 452] on div "Item 10 Item 10" at bounding box center [397, 465] width 205 height 30
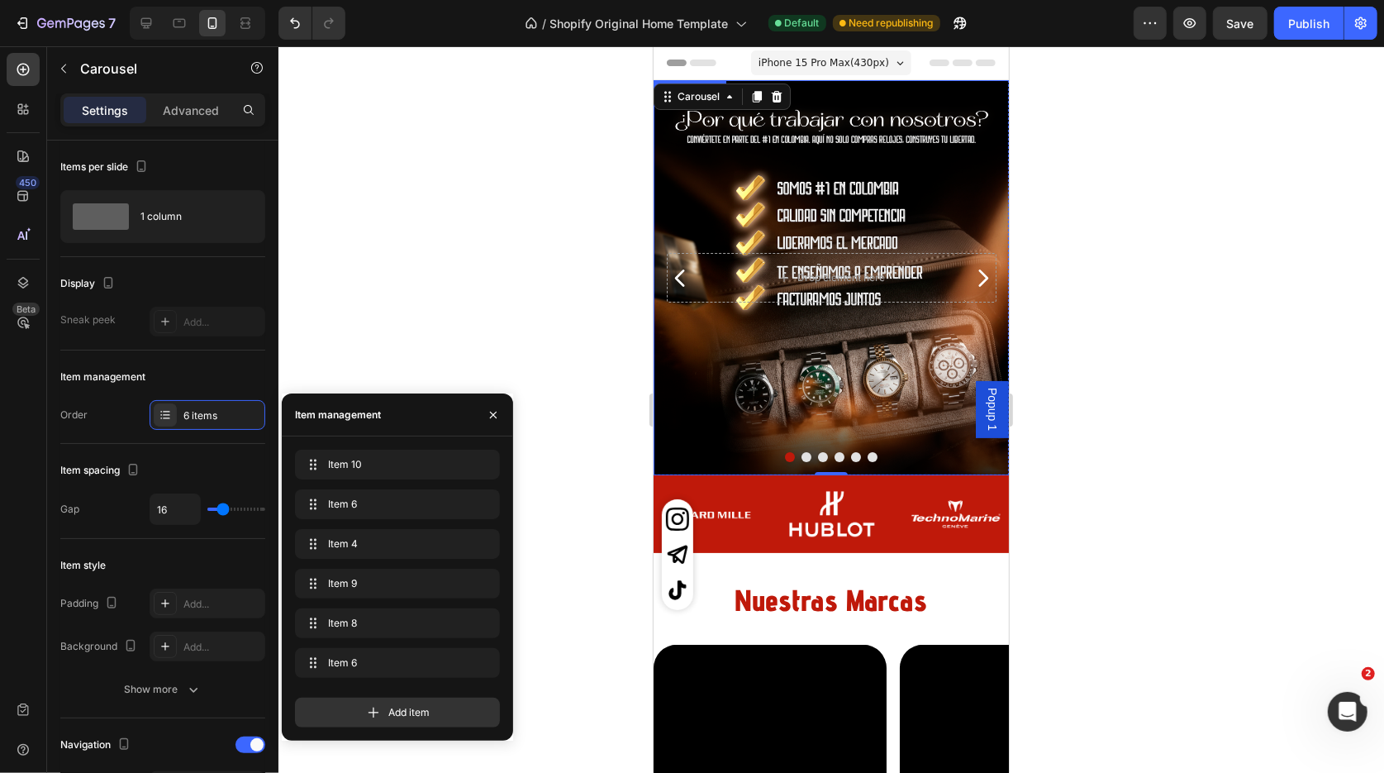
click at [764, 212] on div "Background Image" at bounding box center [831, 276] width 356 height 395
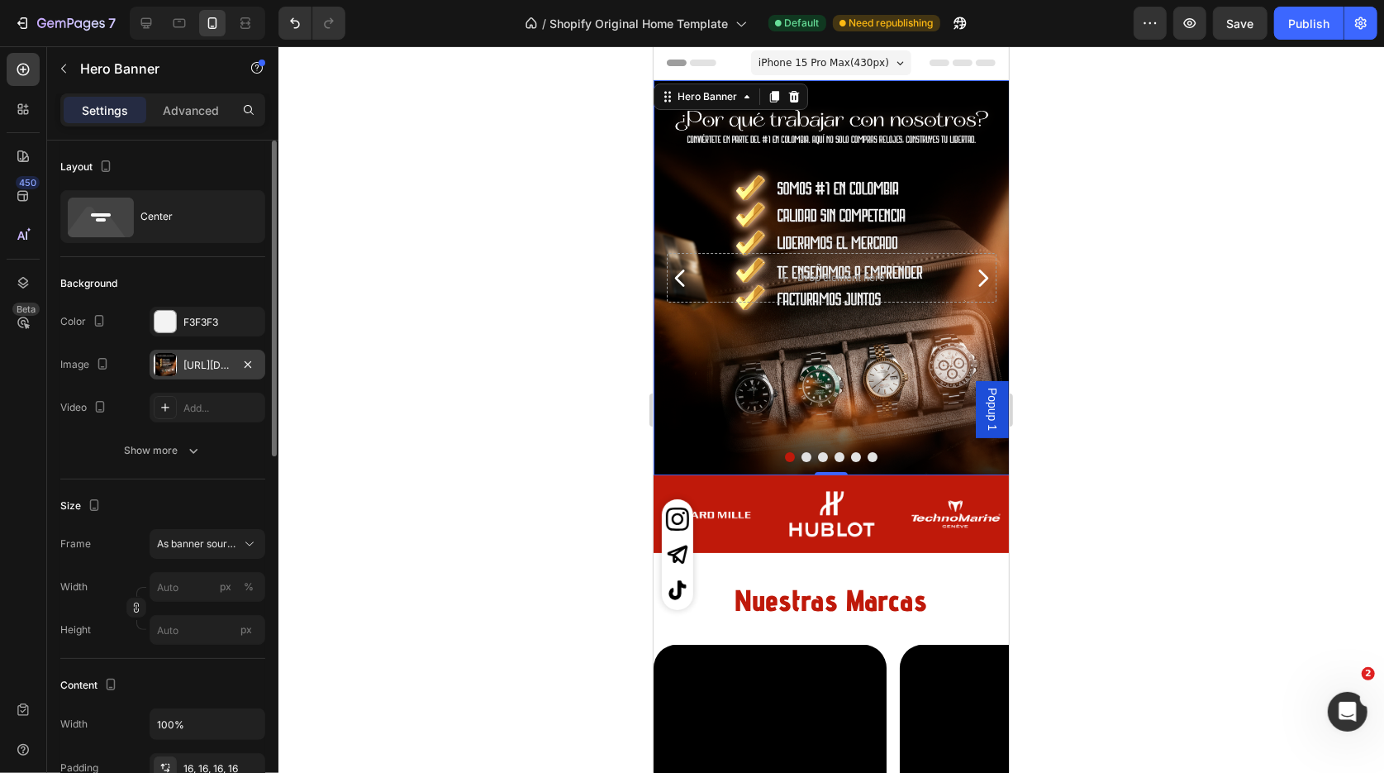
click at [210, 359] on div "[URL][DOMAIN_NAME]" at bounding box center [207, 365] width 48 height 15
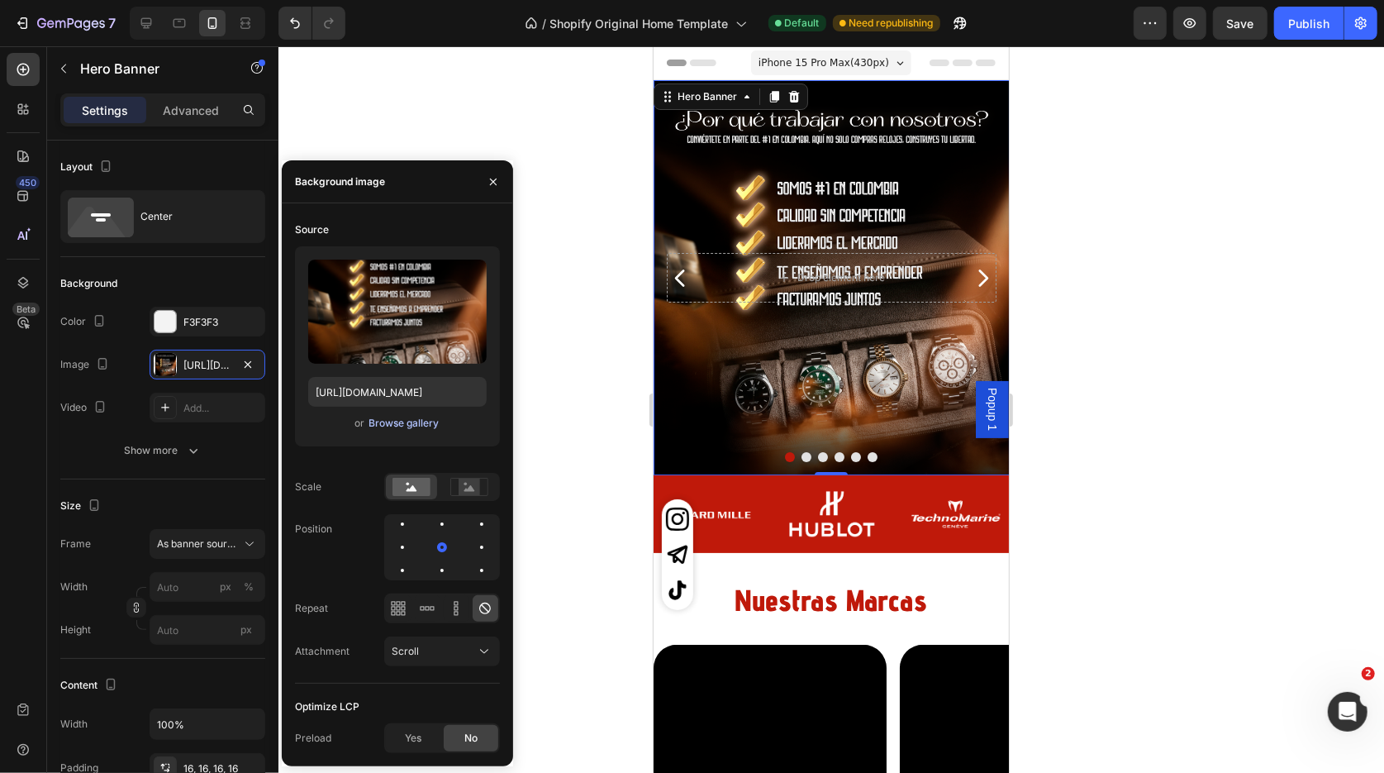
click at [395, 420] on div "Browse gallery" at bounding box center [404, 423] width 70 height 15
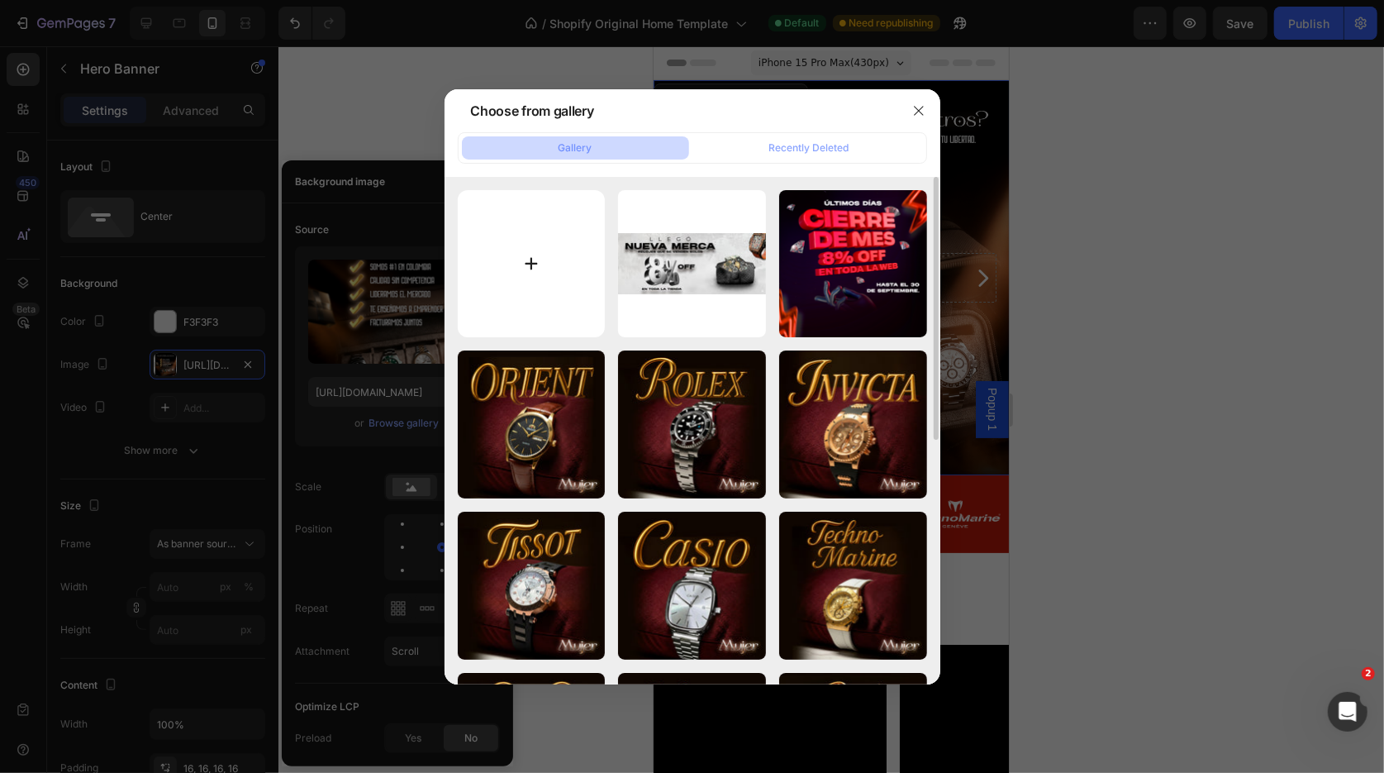
click at [549, 250] on input "file" at bounding box center [532, 264] width 148 height 148
type input "C:\fakepath\nueva-merca-mb.jpg"
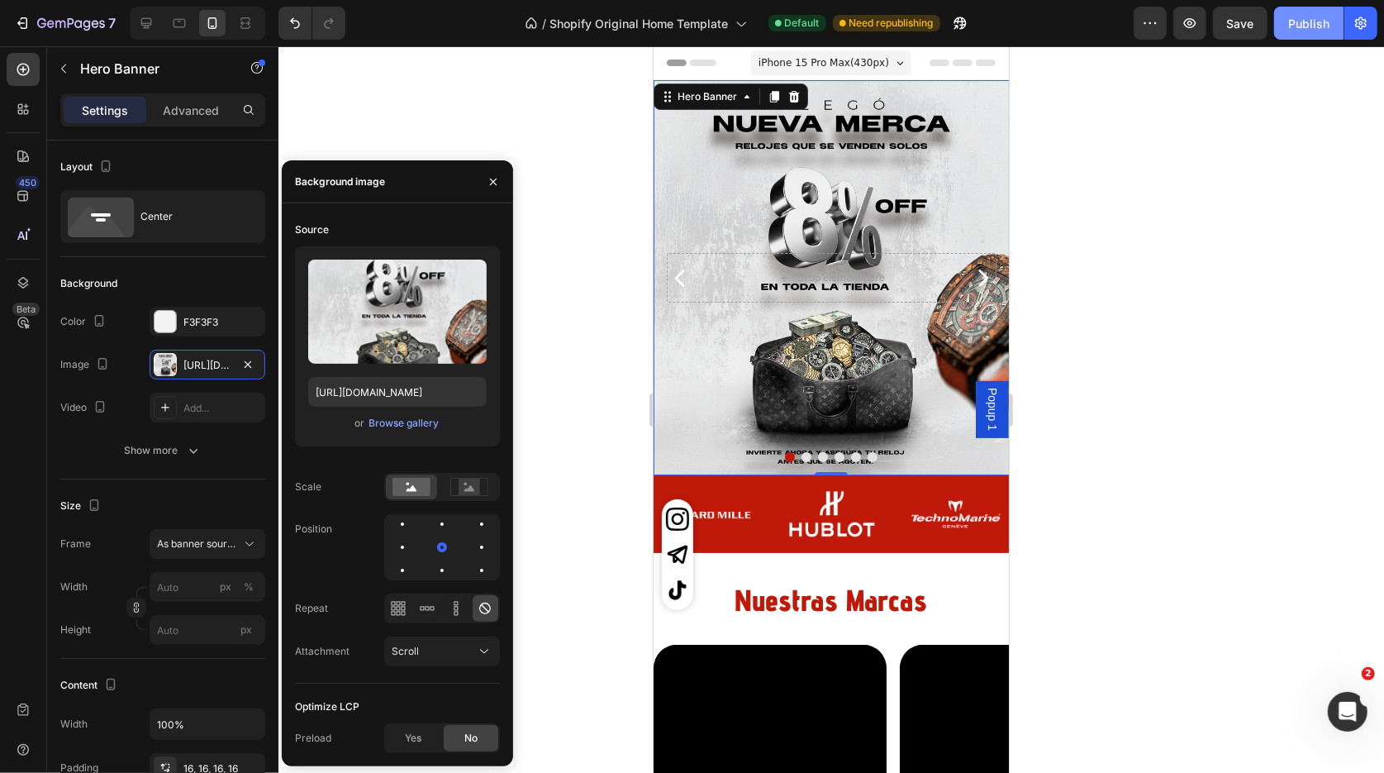
type input "[URL][DOMAIN_NAME]"
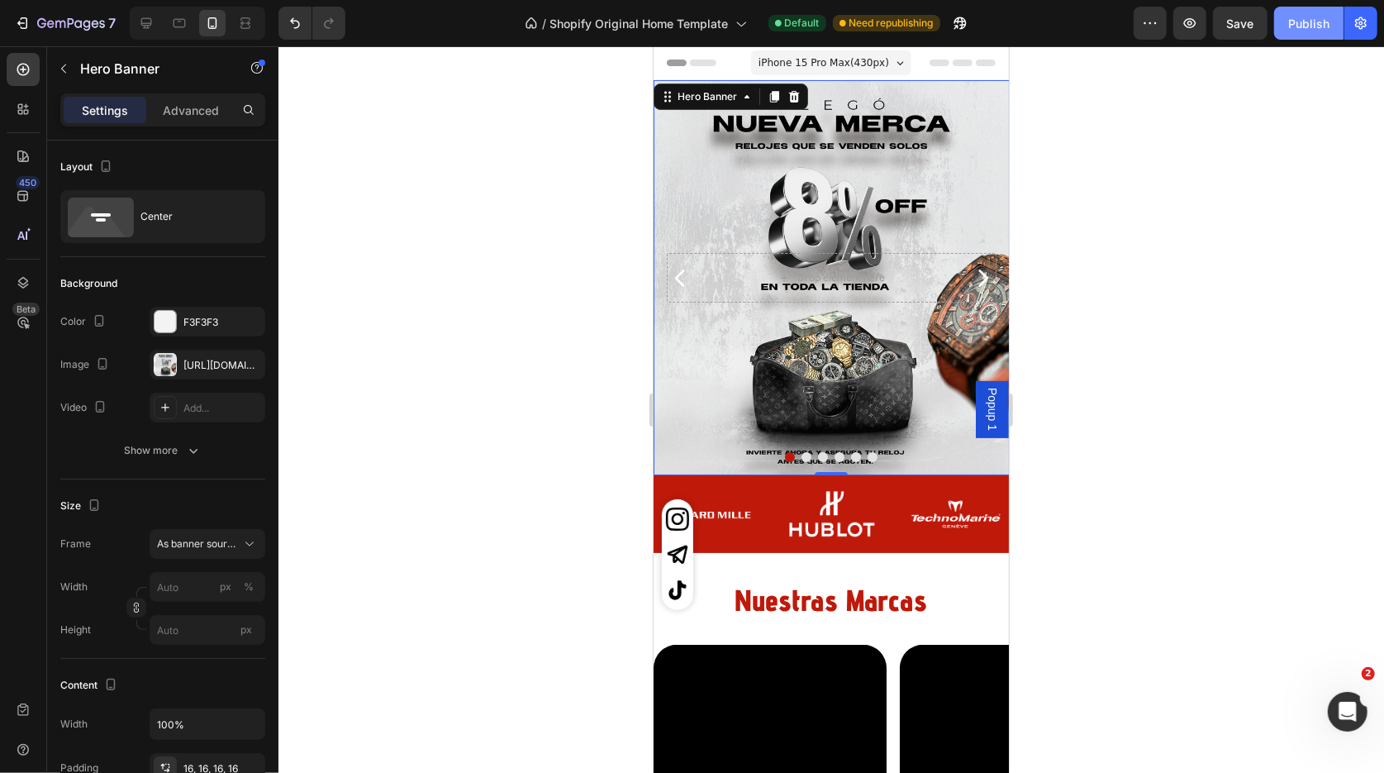
click at [1304, 30] on div "Publish" at bounding box center [1309, 23] width 41 height 17
click at [789, 432] on div "Background Image" at bounding box center [831, 276] width 356 height 395
click at [720, 96] on div "Hero Banner" at bounding box center [707, 95] width 66 height 15
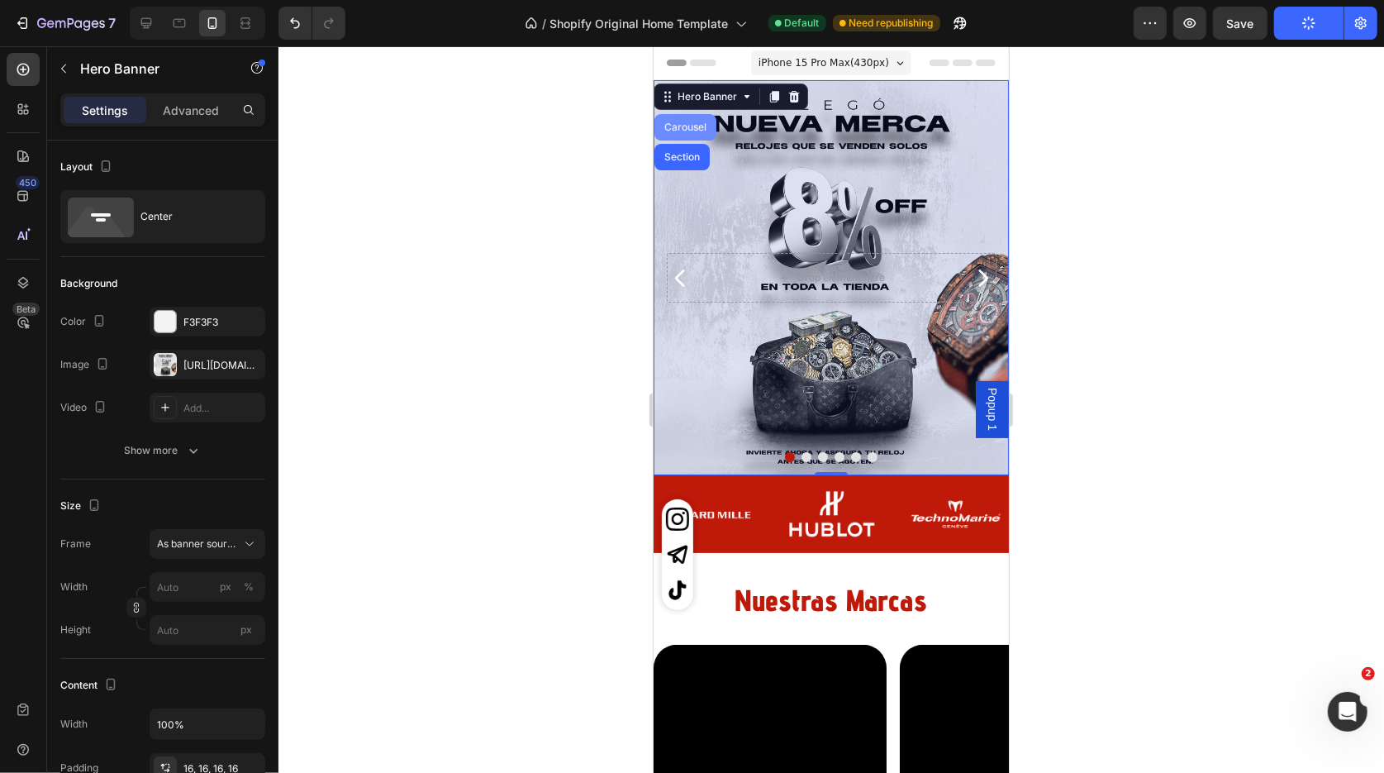
click at [687, 125] on div "Carousel" at bounding box center [684, 127] width 49 height 10
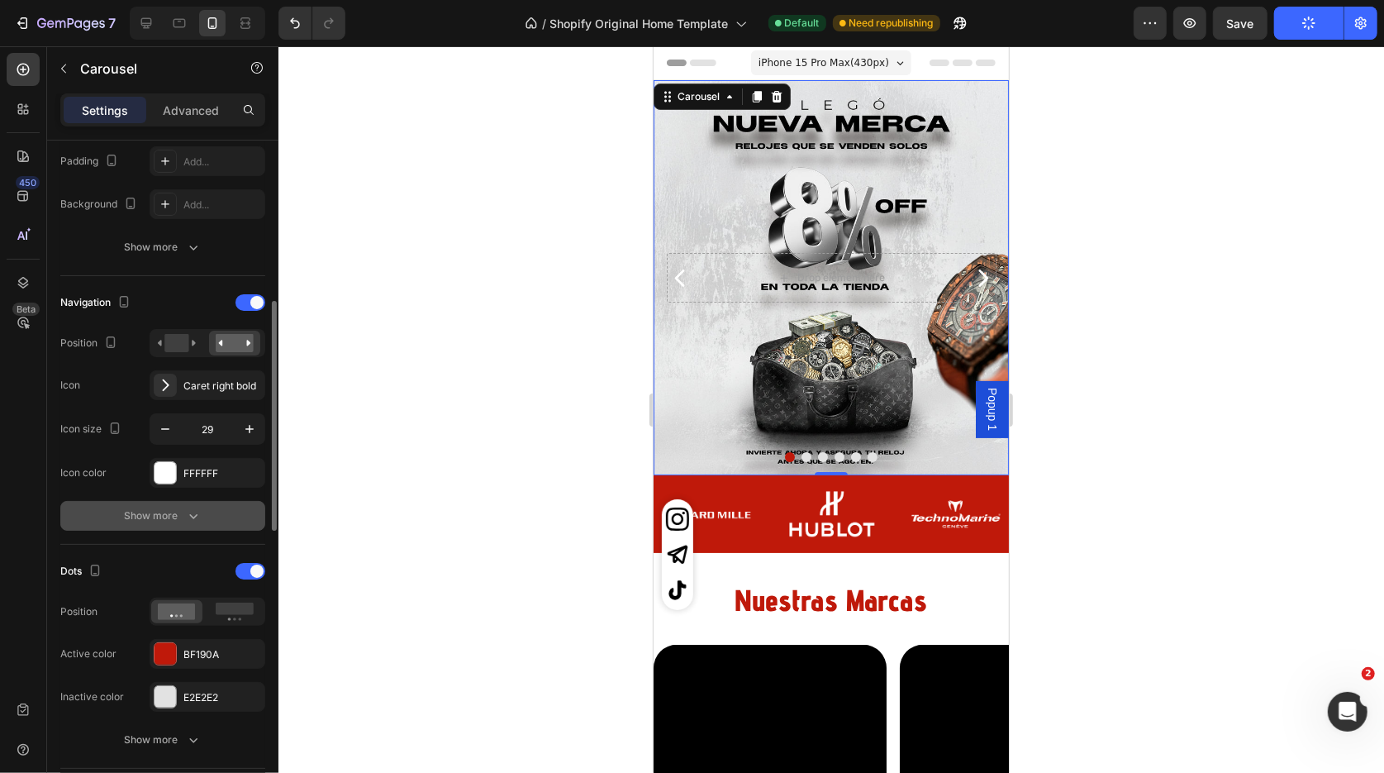
scroll to position [453, 0]
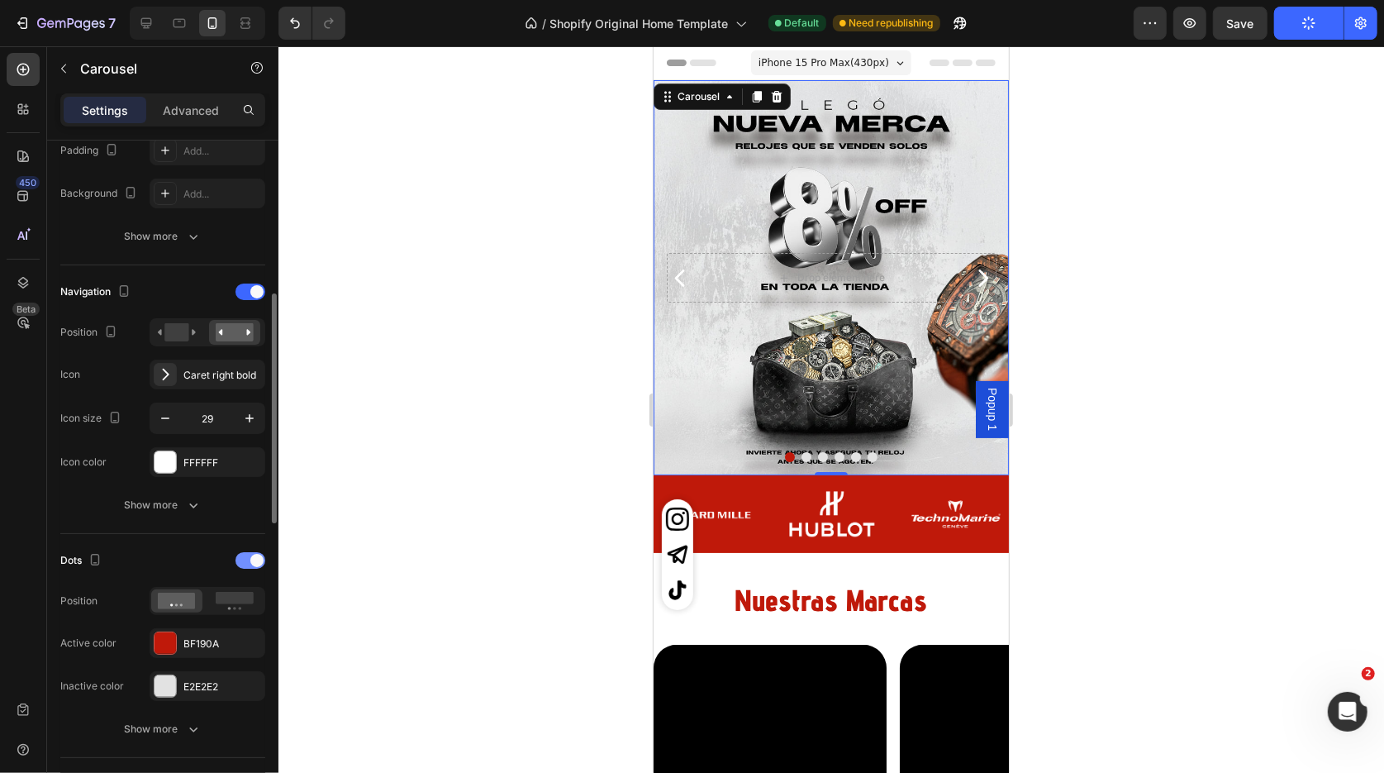
click at [245, 560] on div at bounding box center [251, 560] width 30 height 17
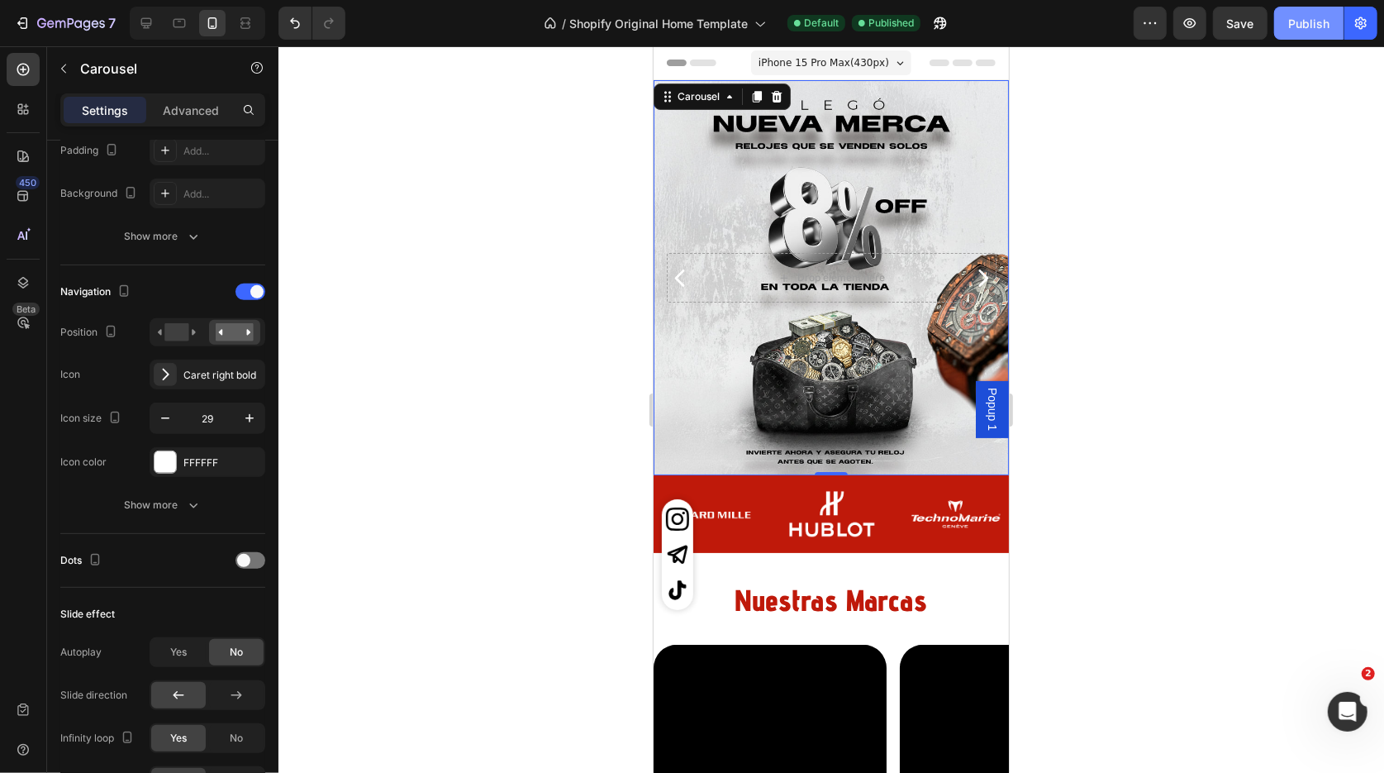
click at [1309, 28] on div "Publish" at bounding box center [1309, 23] width 41 height 17
click at [1230, 212] on div at bounding box center [832, 409] width 1106 height 727
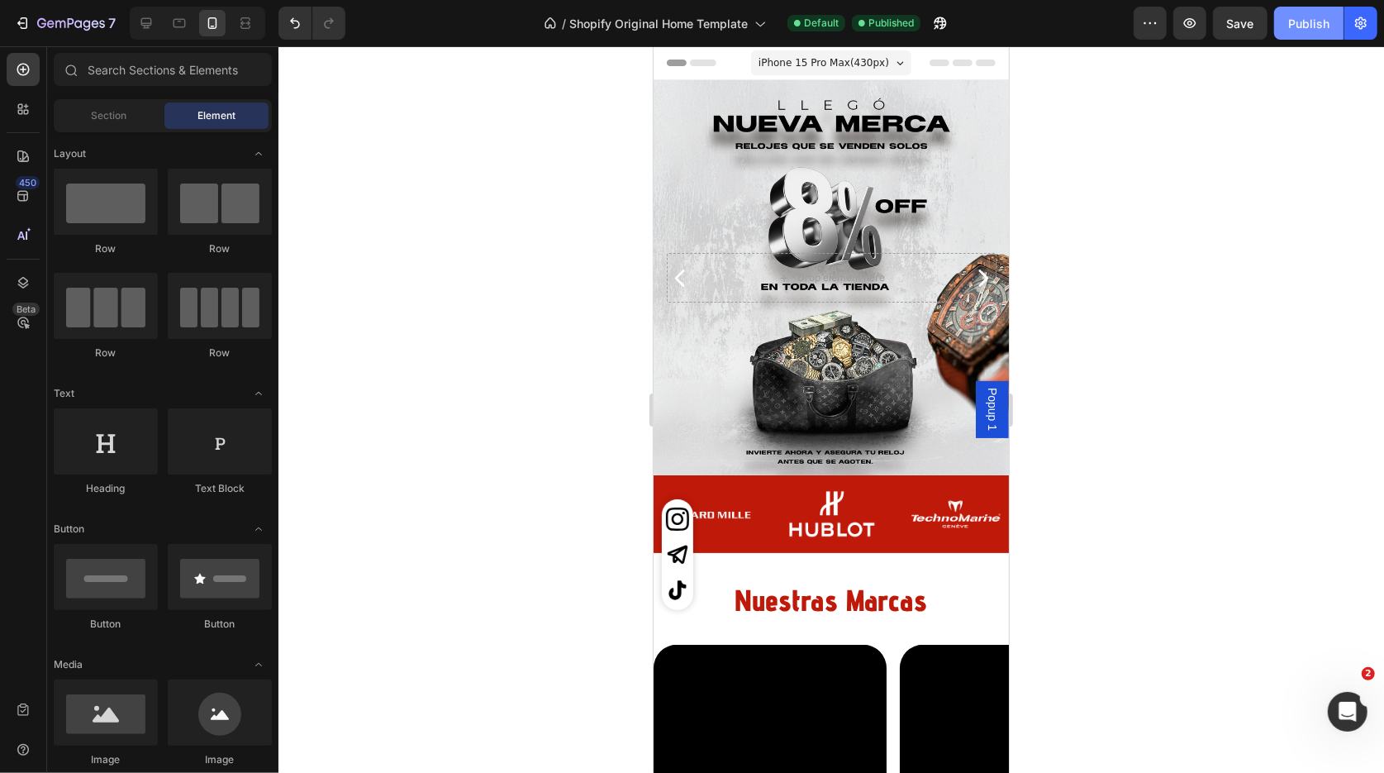
click at [1310, 25] on div "Publish" at bounding box center [1309, 23] width 41 height 17
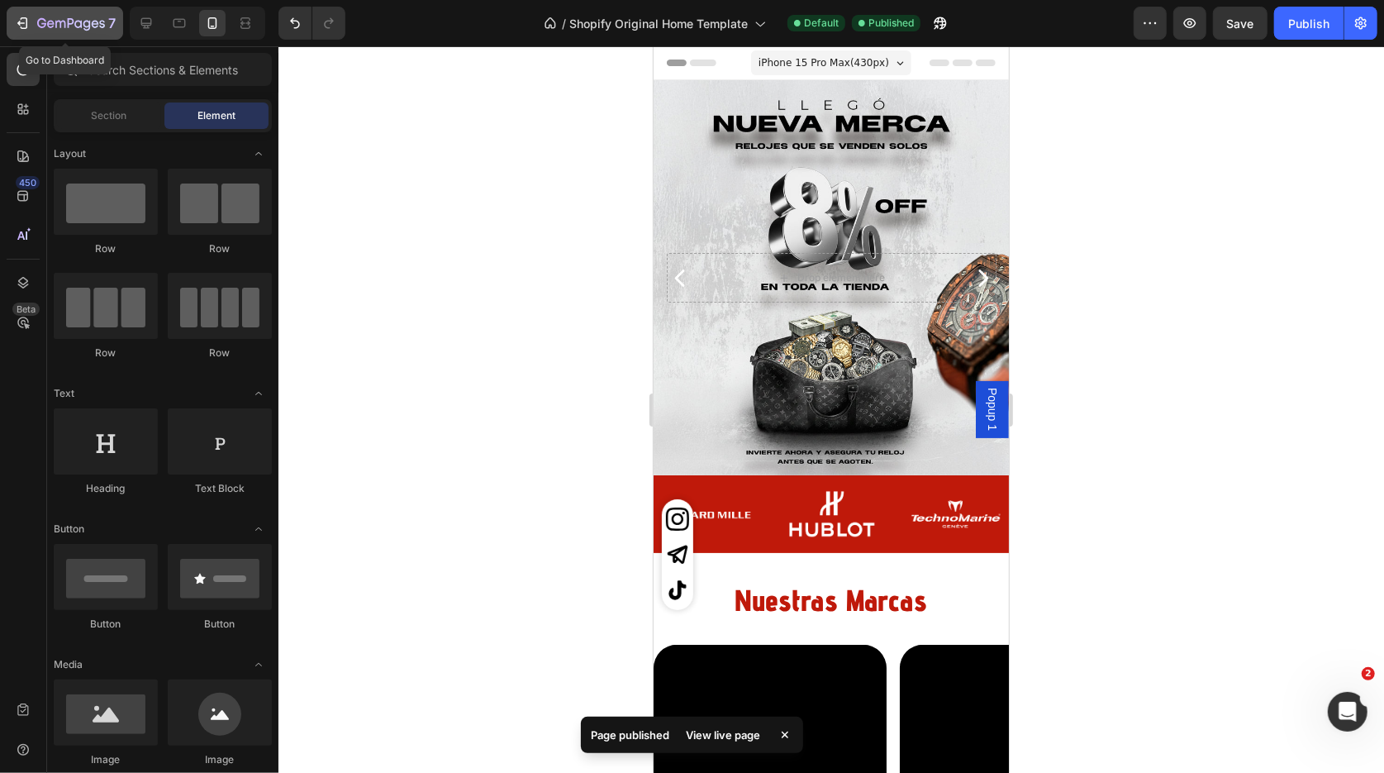
click at [69, 21] on icon "button" at bounding box center [71, 23] width 7 height 10
